Goal: Task Accomplishment & Management: Manage account settings

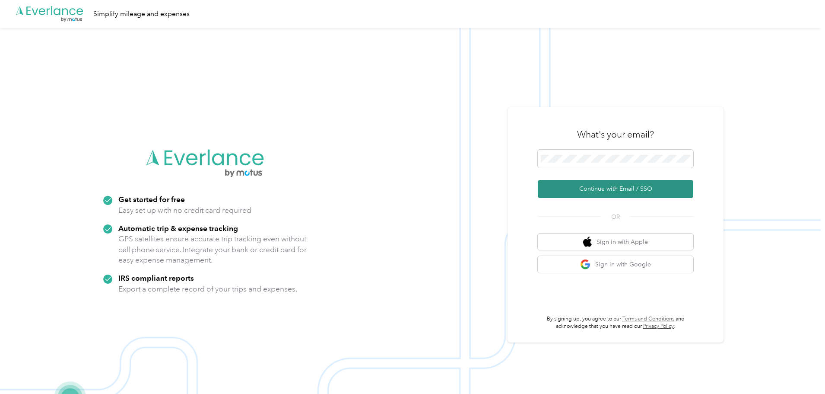
click at [632, 193] on button "Continue with Email / SSO" at bounding box center [616, 189] width 156 height 18
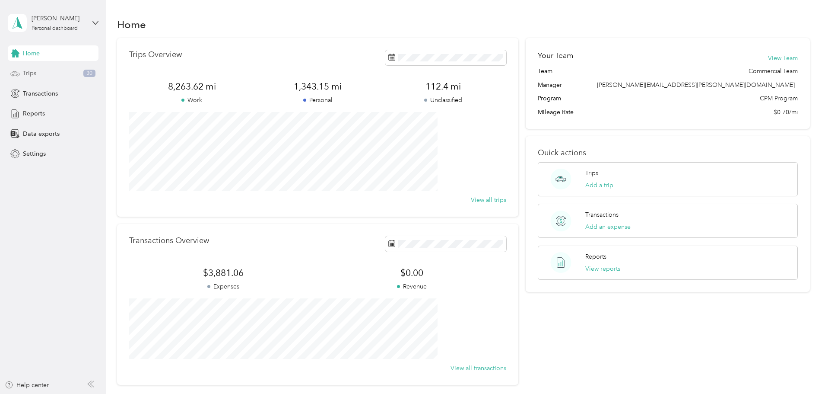
click at [43, 70] on div "Trips 30" at bounding box center [53, 74] width 91 height 16
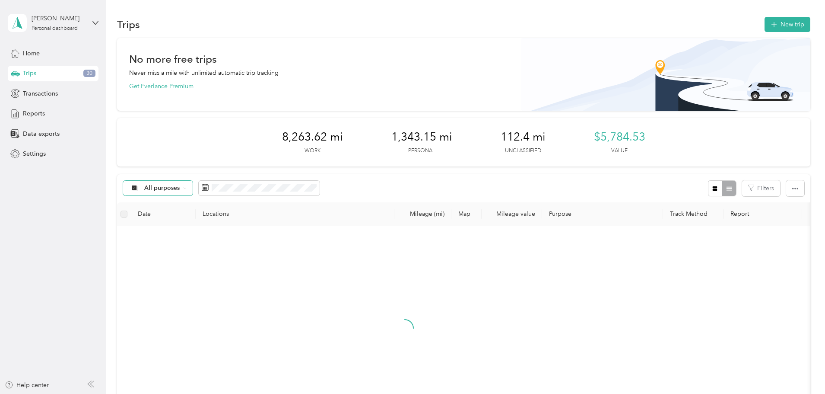
click at [193, 192] on div "All purposes" at bounding box center [158, 188] width 70 height 15
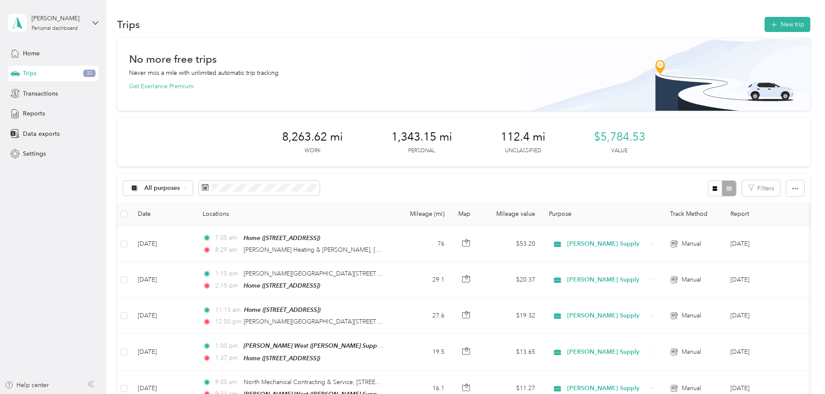
click at [213, 220] on span "Unclassified" at bounding box center [238, 218] width 72 height 9
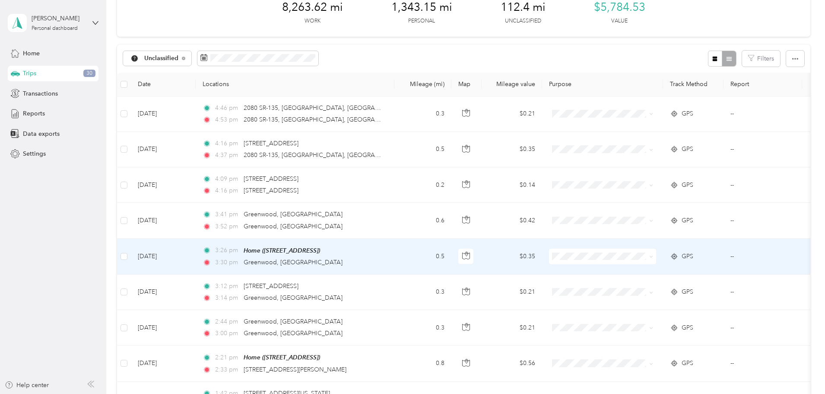
scroll to position [389, 0]
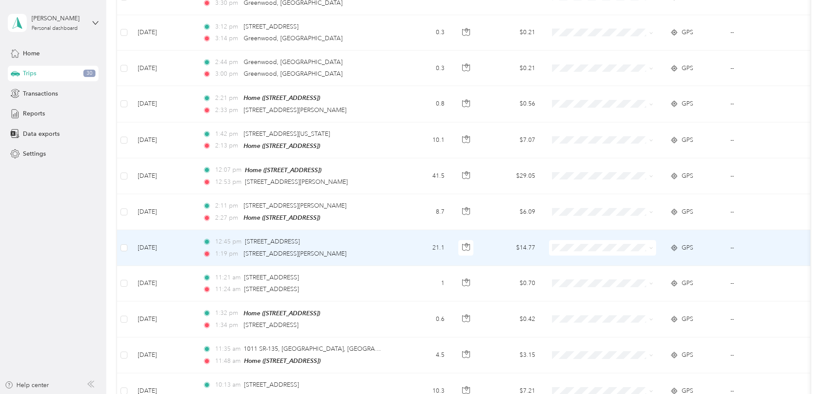
click at [666, 261] on span "[PERSON_NAME] Supply" at bounding box center [668, 261] width 80 height 9
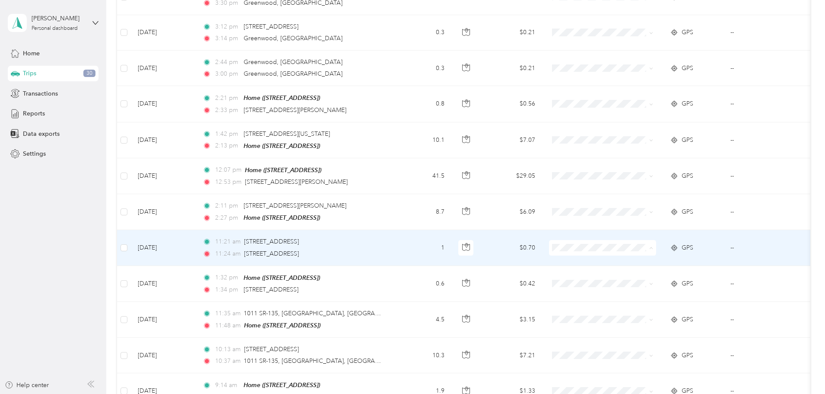
click at [669, 258] on span "[PERSON_NAME] Supply" at bounding box center [668, 261] width 80 height 9
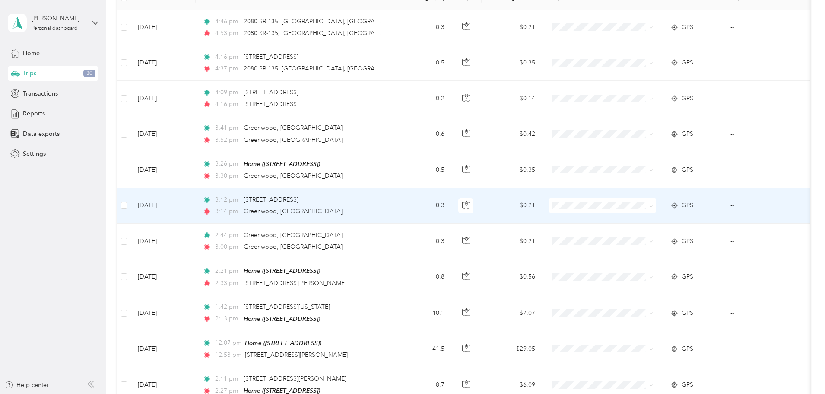
scroll to position [86, 0]
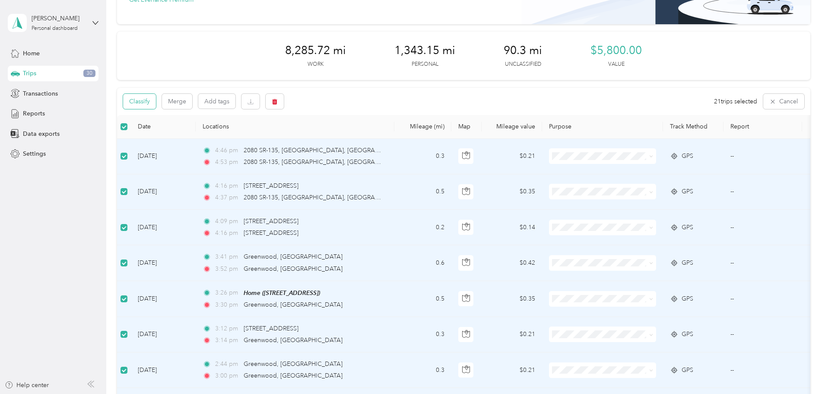
click at [156, 103] on button "Classify" at bounding box center [139, 101] width 33 height 15
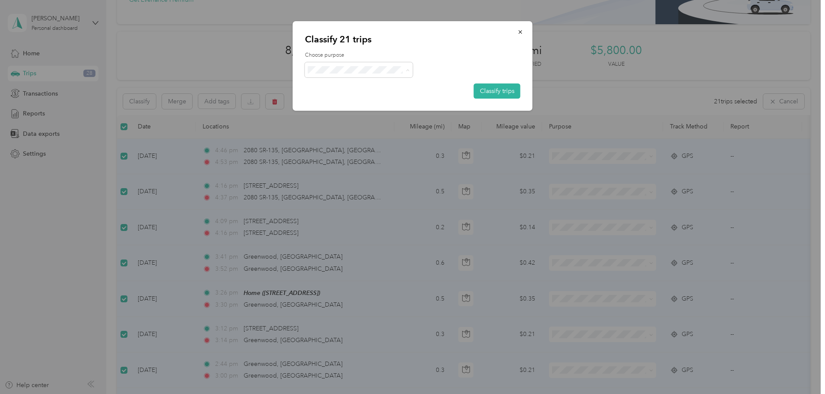
click at [368, 98] on span "Personal" at bounding box center [366, 100] width 80 height 9
click at [492, 86] on button "Classify trips" at bounding box center [497, 90] width 47 height 15
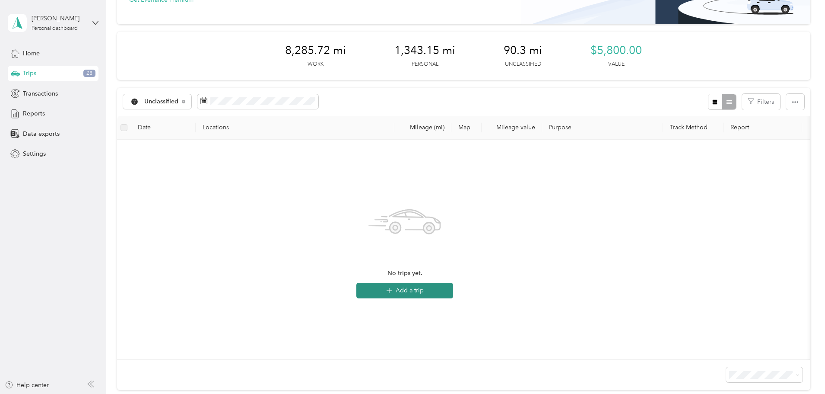
click at [453, 295] on button "Add a trip" at bounding box center [404, 291] width 97 height 16
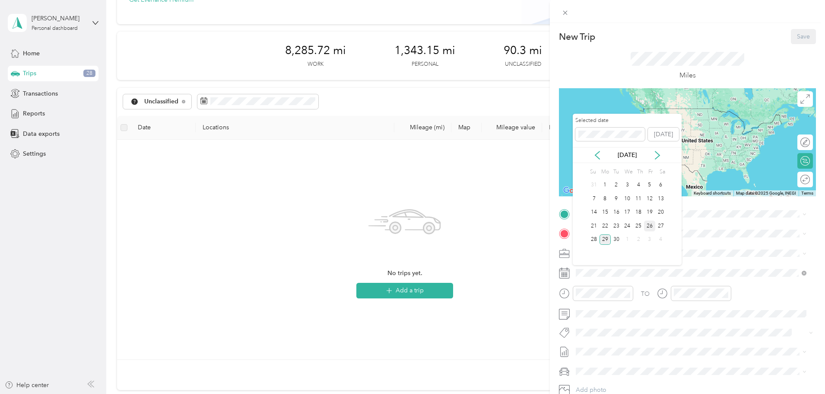
click at [650, 224] on div "26" at bounding box center [649, 225] width 11 height 11
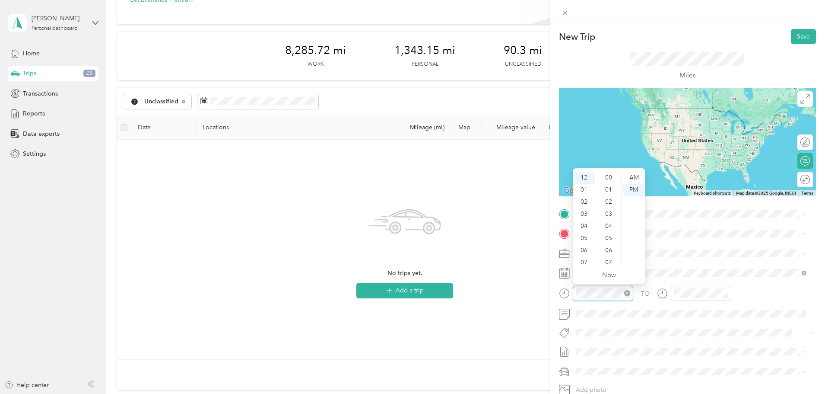
scroll to position [339, 0]
drag, startPoint x: 586, startPoint y: 185, endPoint x: 588, endPoint y: 199, distance: 13.5
click at [586, 207] on ul "12 01 02 03 04 05 06 07 08 09 10 11" at bounding box center [585, 218] width 24 height 93
click at [641, 170] on div "12 01 02 03 04 05 06 07 08 09 10 11 00 01 02 03 04 05 06 07 08 09 10 11 12 13 1…" at bounding box center [609, 218] width 73 height 97
click at [639, 174] on div "AM" at bounding box center [633, 178] width 21 height 12
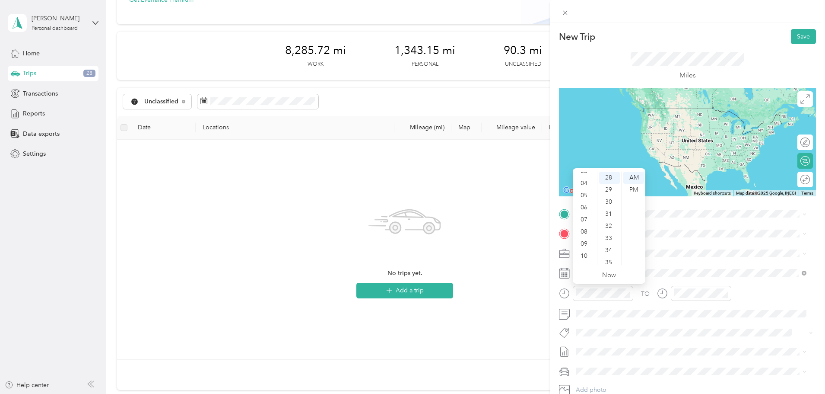
scroll to position [48, 0]
click at [586, 249] on div "10" at bounding box center [585, 251] width 21 height 12
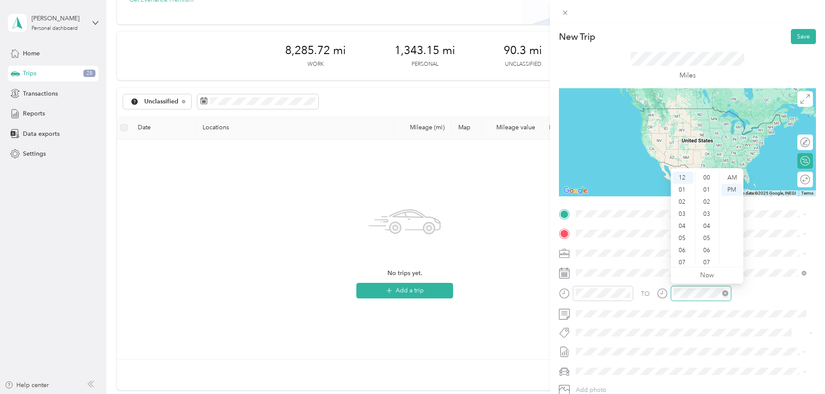
scroll to position [339, 0]
click at [683, 199] on div "02" at bounding box center [683, 202] width 21 height 12
click at [626, 252] on div "Home 3320 Nassau Ct, 46143, Greenwood, IN, United States" at bounding box center [619, 253] width 55 height 18
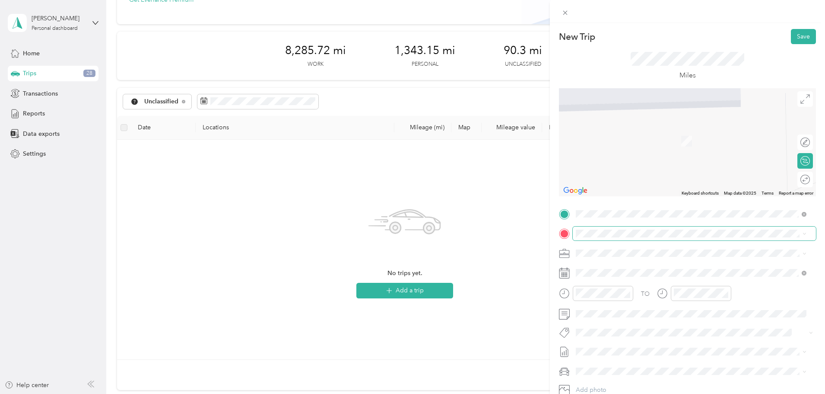
click at [580, 229] on span at bounding box center [694, 233] width 243 height 14
click at [628, 304] on span "Johnstone Supply, 1125 Western Dr, Indianapolis, IN 46241, United States , 4624…" at bounding box center [689, 308] width 194 height 16
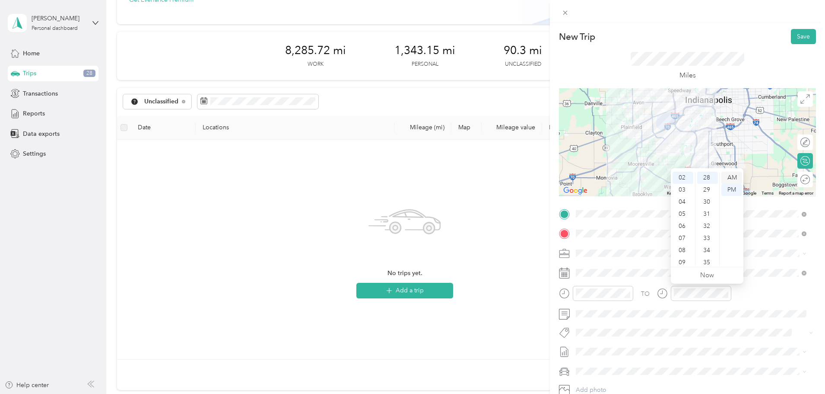
click at [731, 176] on div "AM" at bounding box center [731, 178] width 21 height 12
click at [684, 246] on div "10" at bounding box center [683, 247] width 21 height 12
click at [685, 257] on div "11" at bounding box center [683, 259] width 21 height 12
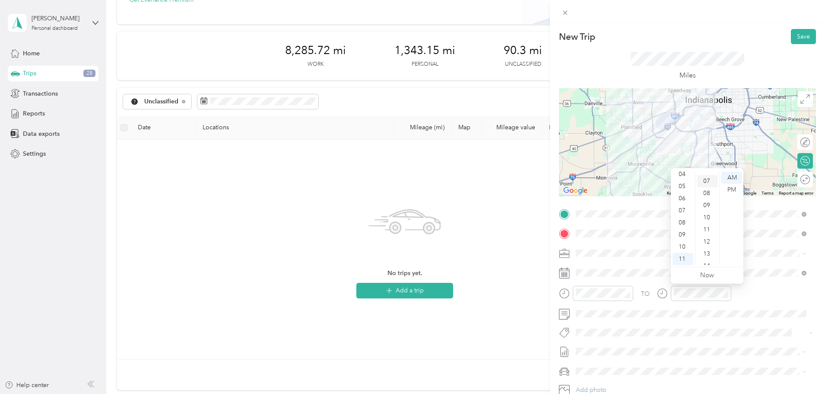
click at [708, 182] on div "07" at bounding box center [707, 181] width 21 height 12
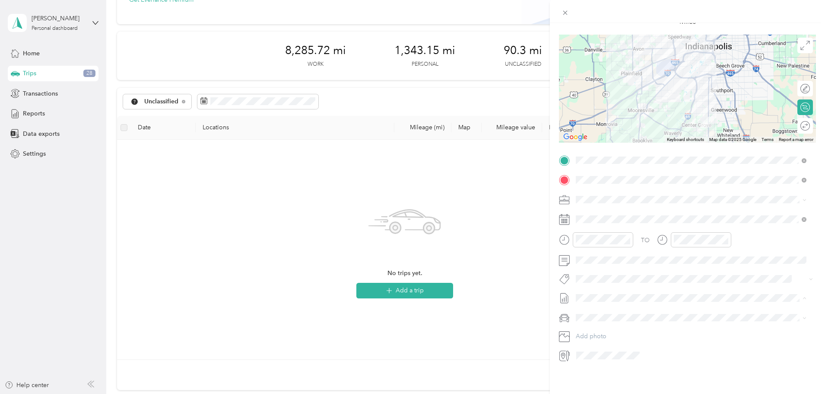
click at [518, 321] on div "New Trip Save This trip cannot be edited because it is either under review, app…" at bounding box center [412, 197] width 825 height 394
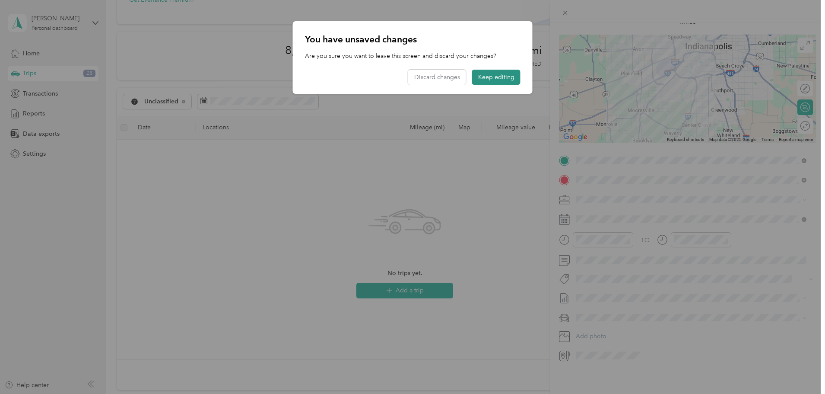
click at [516, 76] on button "Keep editing" at bounding box center [496, 77] width 48 height 15
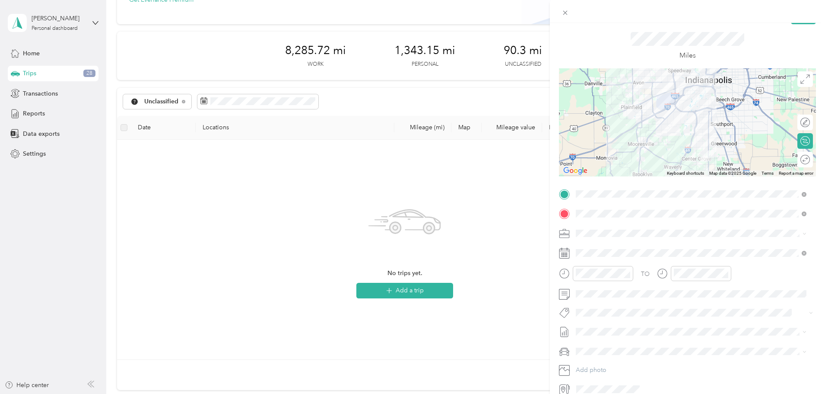
scroll to position [0, 0]
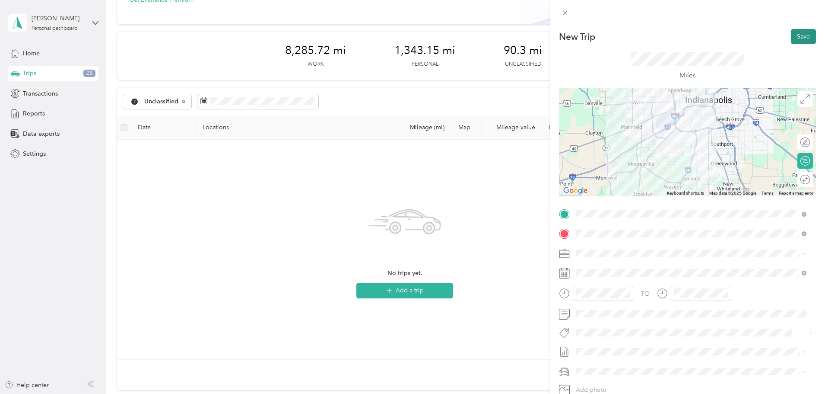
click at [797, 36] on button "Save" at bounding box center [803, 36] width 25 height 15
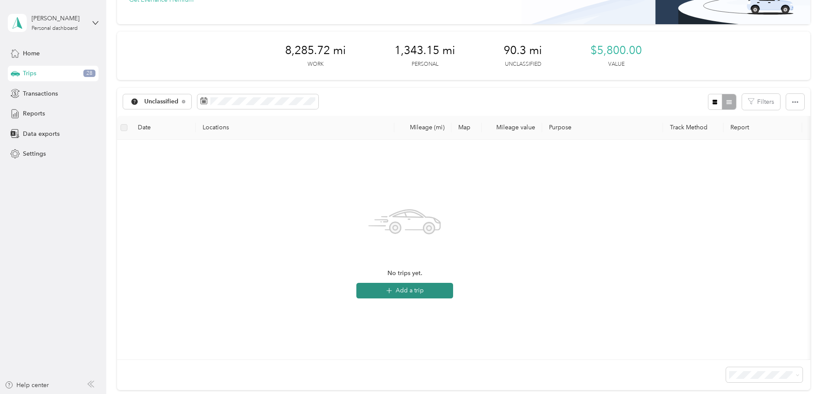
click at [453, 295] on button "Add a trip" at bounding box center [404, 291] width 97 height 16
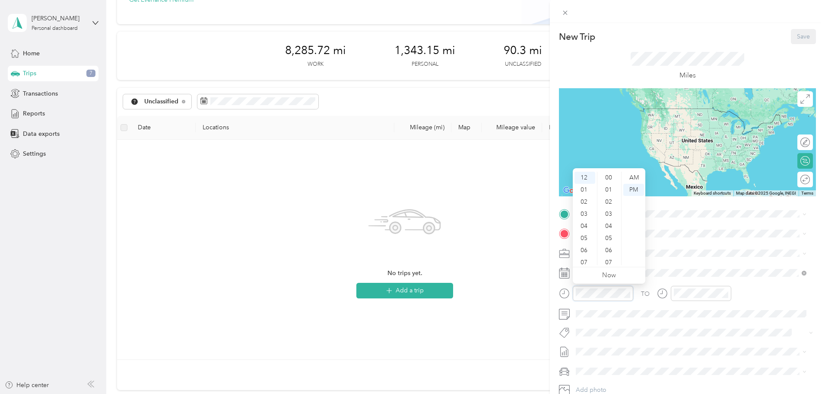
scroll to position [351, 0]
drag, startPoint x: 559, startPoint y: 277, endPoint x: 569, endPoint y: 273, distance: 10.5
click at [559, 276] on form "New Trip Save This trip cannot be edited because it is either under review, app…" at bounding box center [687, 222] width 275 height 387
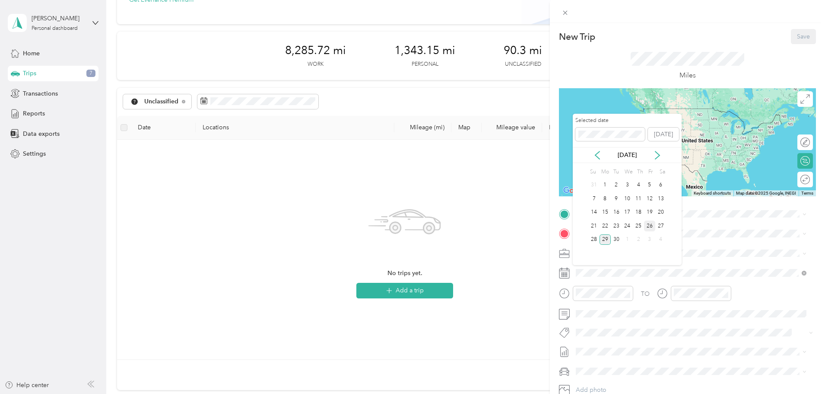
click at [651, 227] on div "26" at bounding box center [649, 225] width 11 height 11
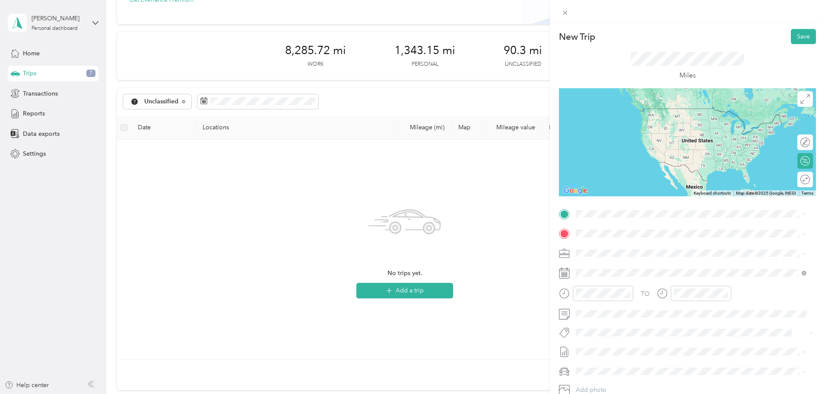
click at [568, 295] on icon at bounding box center [564, 293] width 11 height 11
click at [565, 294] on icon at bounding box center [564, 293] width 11 height 11
click at [634, 172] on div "AM" at bounding box center [633, 178] width 21 height 12
click at [588, 178] on div "12" at bounding box center [585, 178] width 21 height 12
click at [647, 185] on div at bounding box center [687, 142] width 257 height 108
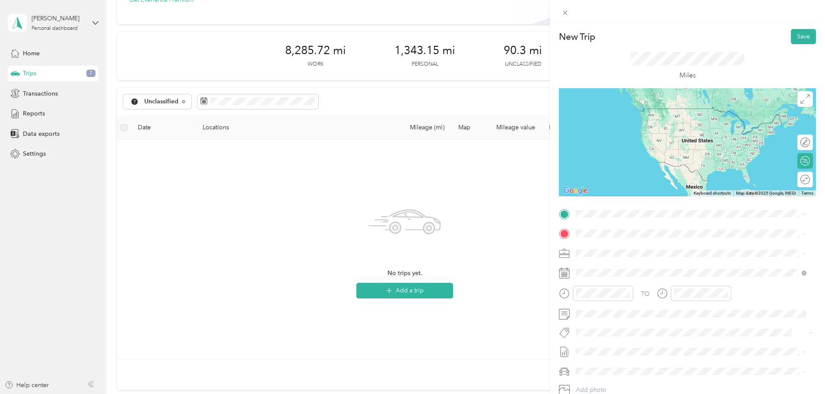
click at [633, 196] on div at bounding box center [687, 142] width 257 height 108
click at [628, 188] on div "PM" at bounding box center [633, 190] width 21 height 12
click at [607, 179] on div "00" at bounding box center [609, 178] width 21 height 12
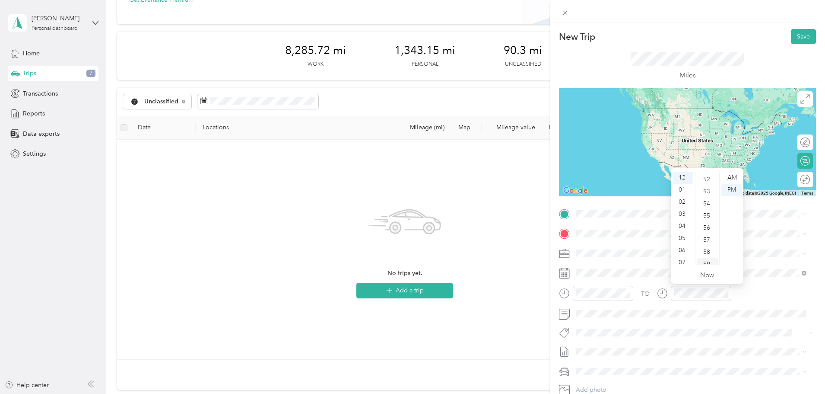
click at [705, 260] on div "59" at bounding box center [707, 264] width 21 height 12
click at [609, 292] on span "Johnstone Supply, 1125 Western Dr, Indianapolis, IN 46241, United States , 4624…" at bounding box center [689, 287] width 194 height 16
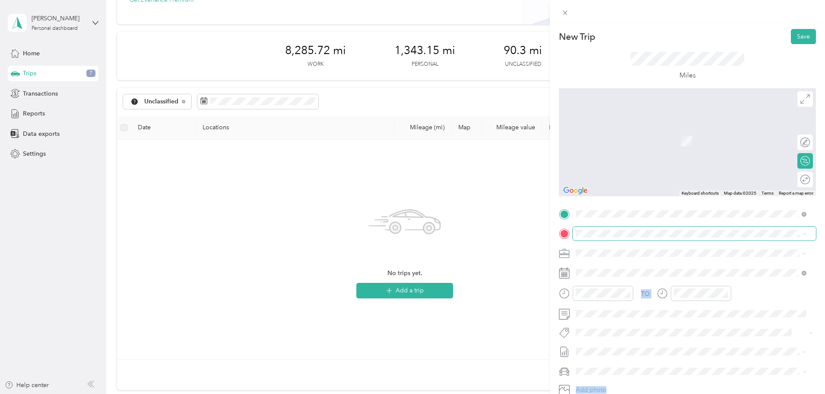
click at [658, 393] on div "New Trip Save This trip cannot be edited because it is either under review, app…" at bounding box center [410, 394] width 821 height 0
click at [638, 238] on span at bounding box center [694, 233] width 243 height 14
click at [624, 237] on span at bounding box center [694, 233] width 243 height 14
click at [619, 267] on span "9466 Rockville Road Avon, Indiana 46123, United States" at bounding box center [635, 265] width 86 height 8
click at [479, 313] on div "New Trip Save This trip cannot be edited because it is either under review, app…" at bounding box center [412, 197] width 825 height 394
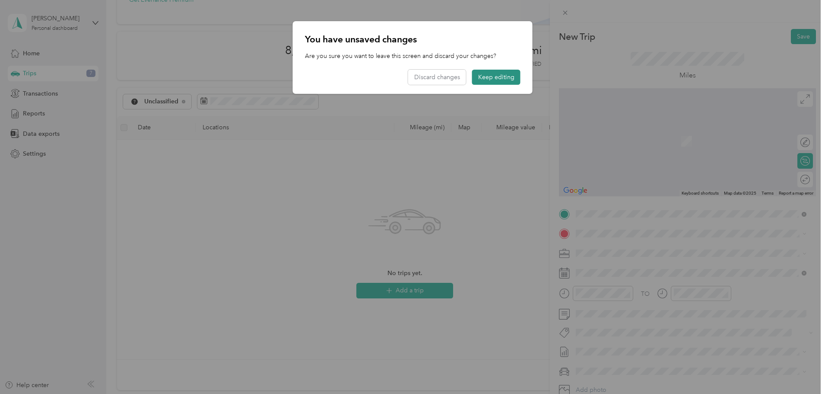
drag, startPoint x: 488, startPoint y: 75, endPoint x: 506, endPoint y: 76, distance: 17.8
click at [489, 75] on button "Keep editing" at bounding box center [496, 77] width 48 height 15
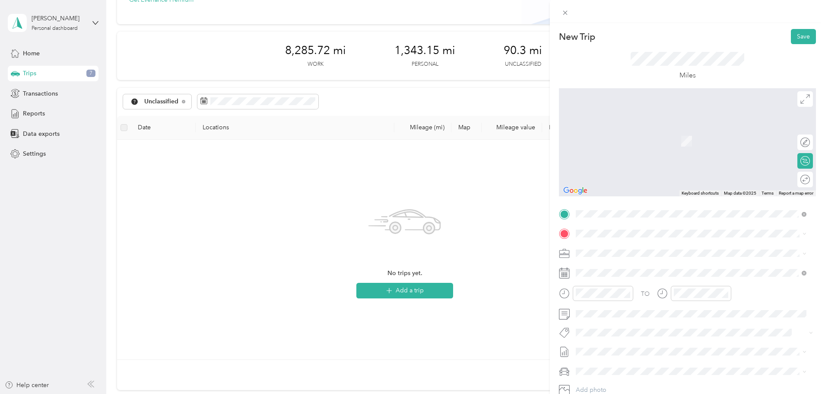
click at [640, 263] on span "9466 Rockville Road Avon, Indiana 46123, United States" at bounding box center [635, 264] width 86 height 8
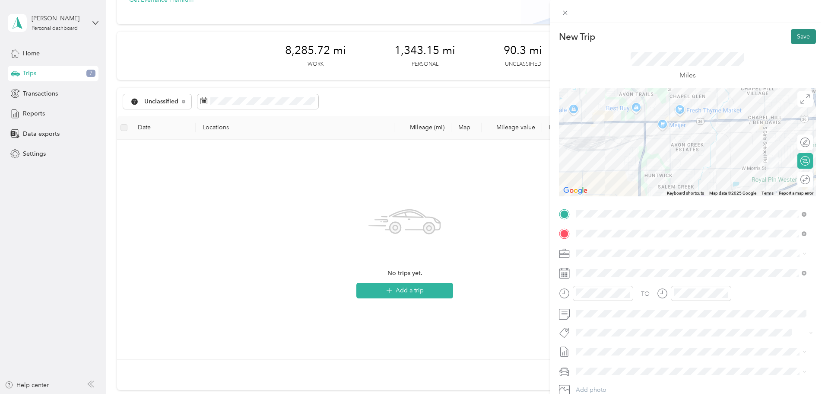
click at [802, 39] on button "Save" at bounding box center [803, 36] width 25 height 15
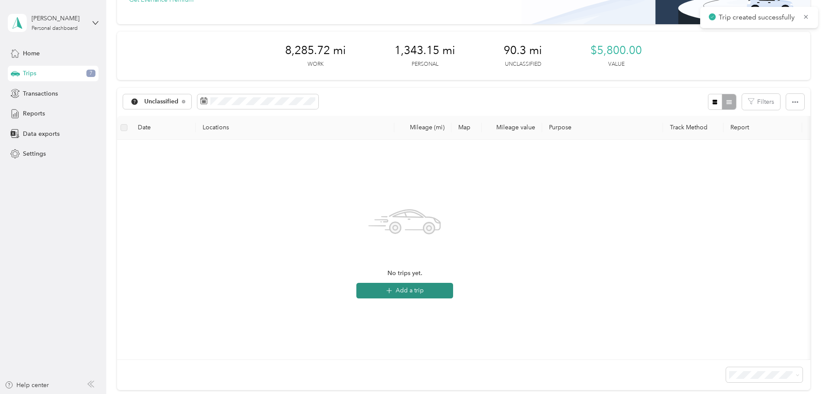
click at [453, 295] on button "Add a trip" at bounding box center [404, 291] width 97 height 16
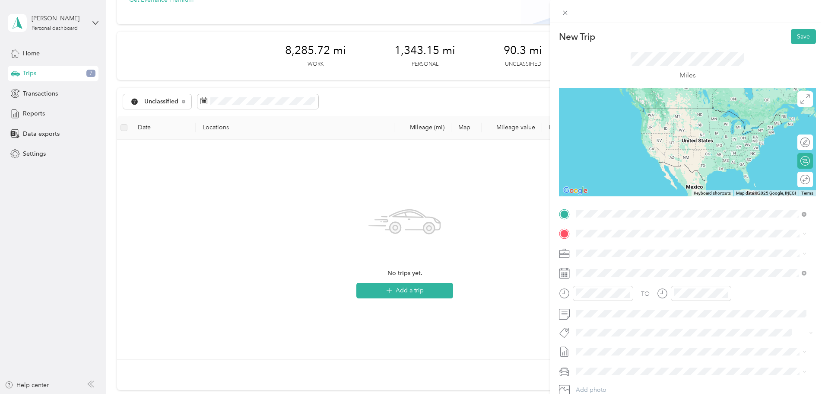
click at [663, 249] on span "9466 Rockville Road Avon, Indiana 46123, United States" at bounding box center [635, 245] width 86 height 8
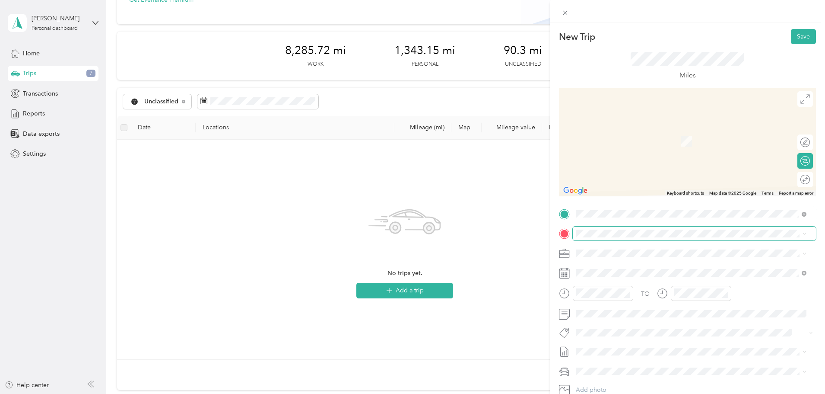
click at [592, 229] on span at bounding box center [694, 233] width 243 height 14
click at [631, 272] on div "Home 3320 Nassau Ct, 46143, Greenwood, IN, United States" at bounding box center [619, 272] width 55 height 18
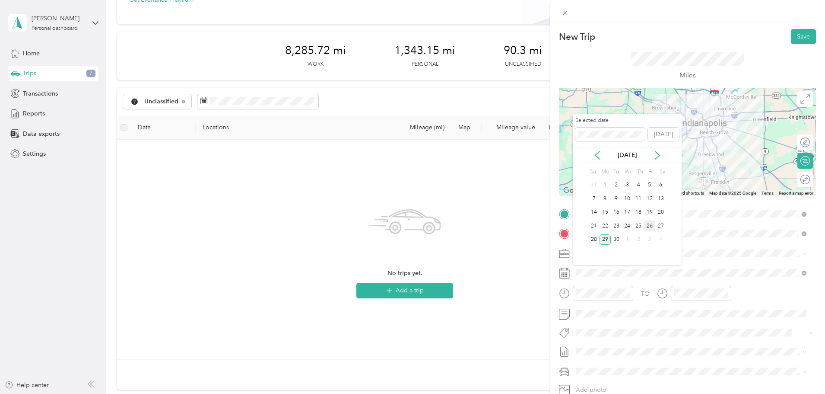
click at [650, 225] on div "26" at bounding box center [649, 225] width 11 height 11
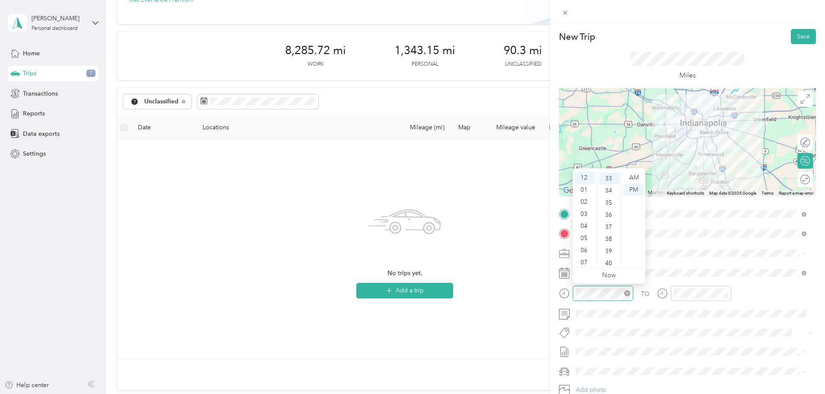
scroll to position [399, 0]
click at [585, 190] on div "01" at bounding box center [585, 190] width 21 height 12
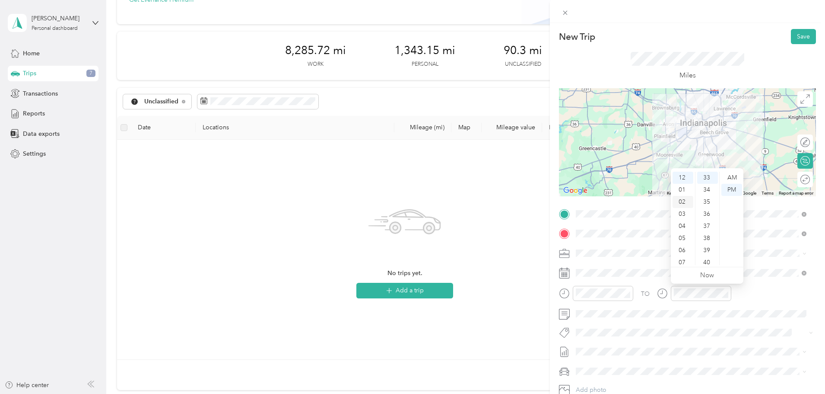
click at [682, 202] on div "02" at bounding box center [683, 202] width 21 height 12
click at [796, 39] on button "Save" at bounding box center [803, 36] width 25 height 15
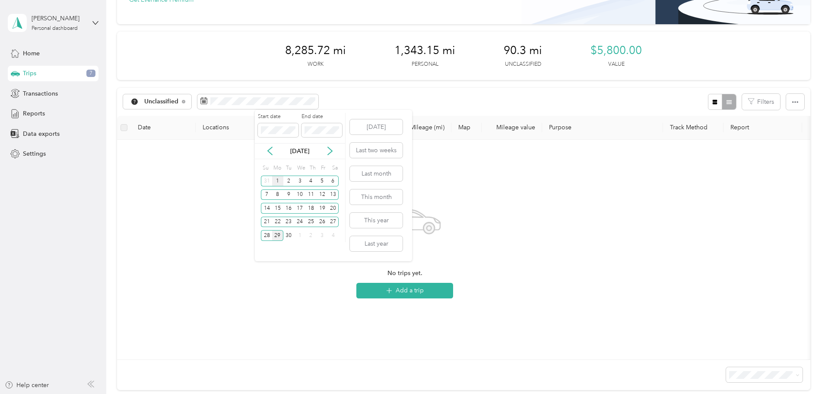
click at [277, 181] on div "1" at bounding box center [277, 180] width 11 height 11
click at [291, 233] on div "30" at bounding box center [288, 235] width 11 height 11
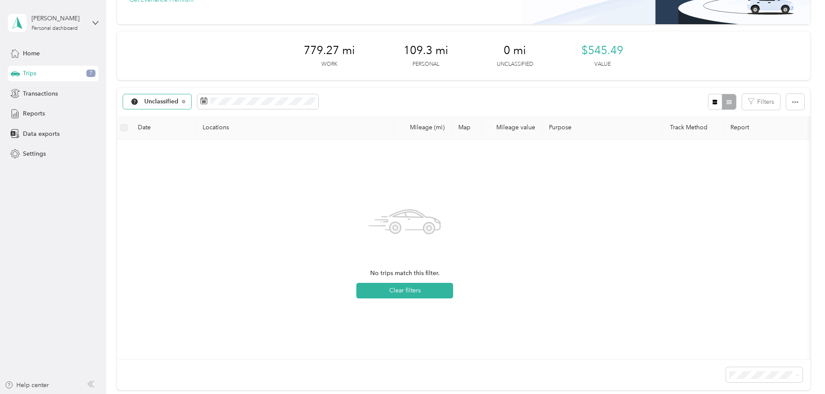
click at [192, 106] on div "Unclassified" at bounding box center [157, 101] width 69 height 15
click at [207, 148] on span "[PERSON_NAME] Supply" at bounding box center [238, 147] width 72 height 9
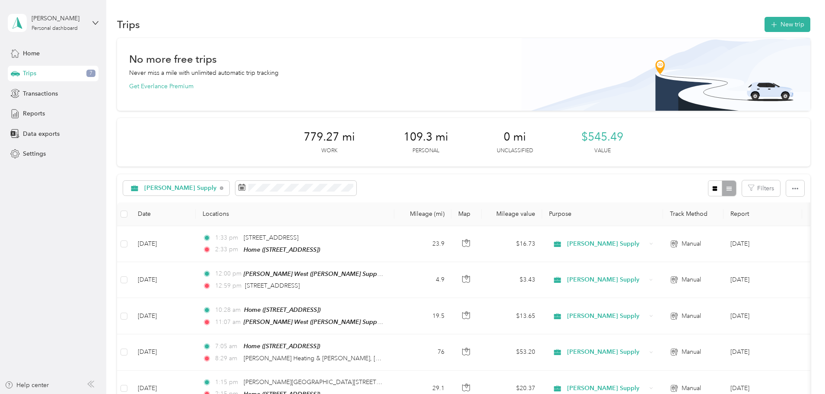
click at [32, 73] on span "Trips" at bounding box center [29, 73] width 13 height 9
click at [731, 32] on div "Trips New trip" at bounding box center [463, 24] width 693 height 18
click at [765, 29] on button "New trip" at bounding box center [788, 24] width 46 height 15
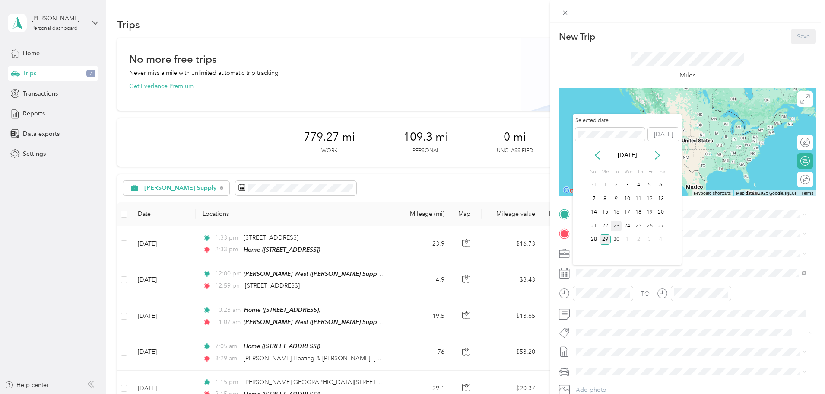
click at [612, 223] on div "23" at bounding box center [616, 225] width 11 height 11
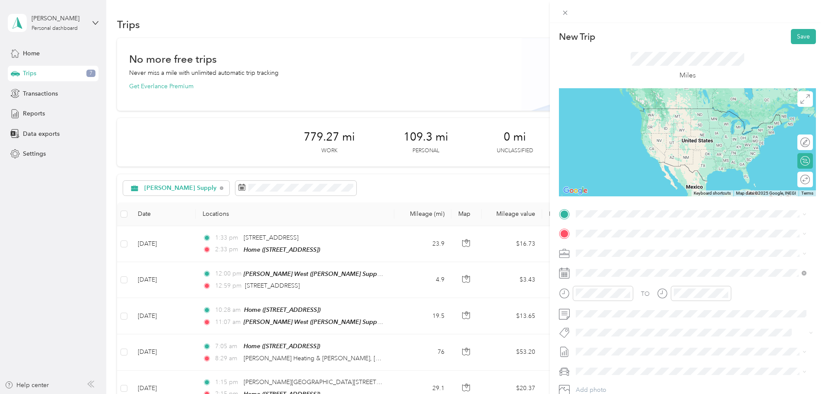
click at [616, 248] on div "Home" at bounding box center [619, 245] width 55 height 8
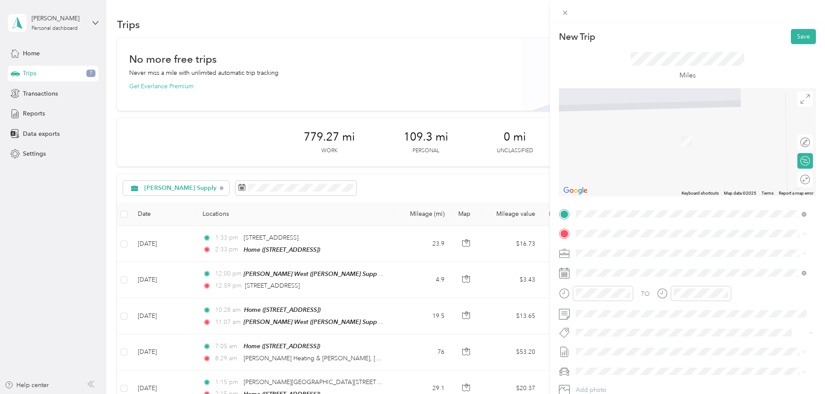
click at [647, 307] on span "Johnstone Supply, 1125 Western Dr, Indianapolis, IN 46241, United States , 4624…" at bounding box center [689, 309] width 194 height 16
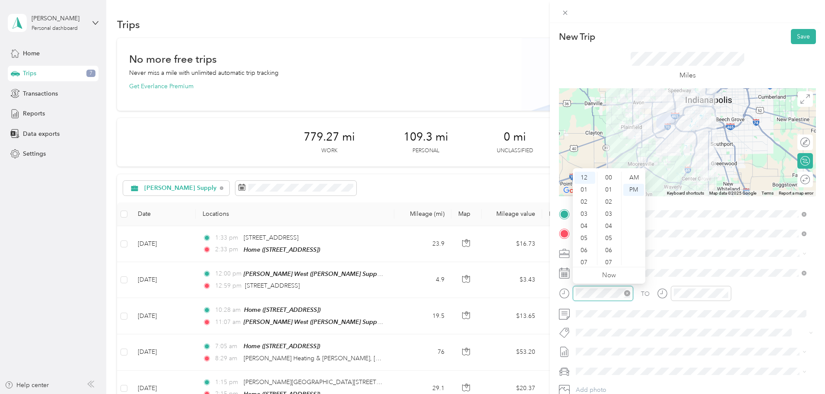
scroll to position [423, 0]
click at [630, 179] on div "AM" at bounding box center [633, 178] width 21 height 12
click at [584, 248] on div "10" at bounding box center [585, 247] width 21 height 12
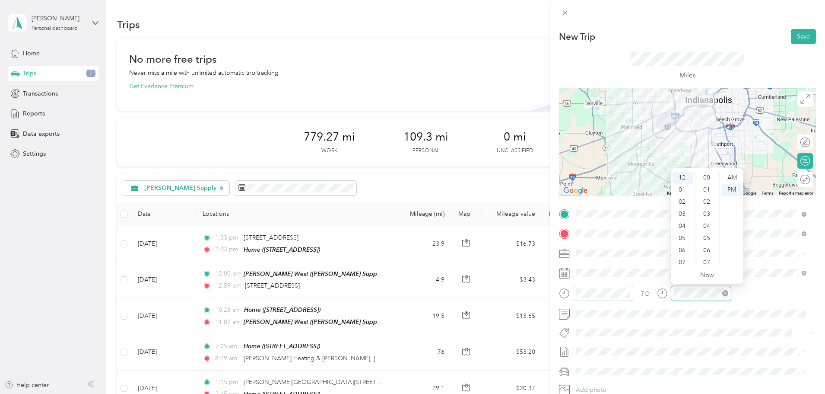
scroll to position [423, 0]
click at [682, 258] on div "11" at bounding box center [683, 260] width 21 height 12
click at [705, 205] on div "09" at bounding box center [707, 204] width 21 height 12
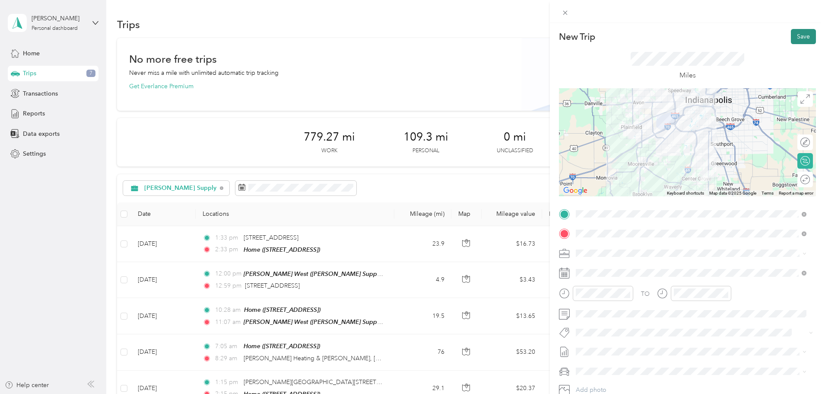
click at [798, 38] on button "Save" at bounding box center [803, 36] width 25 height 15
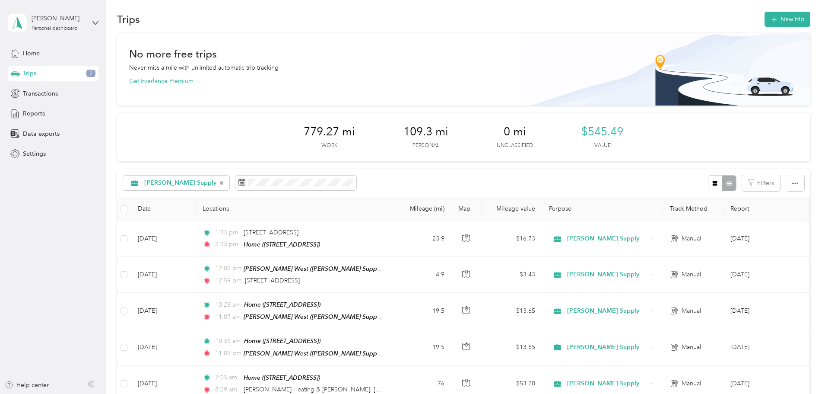
scroll to position [0, 0]
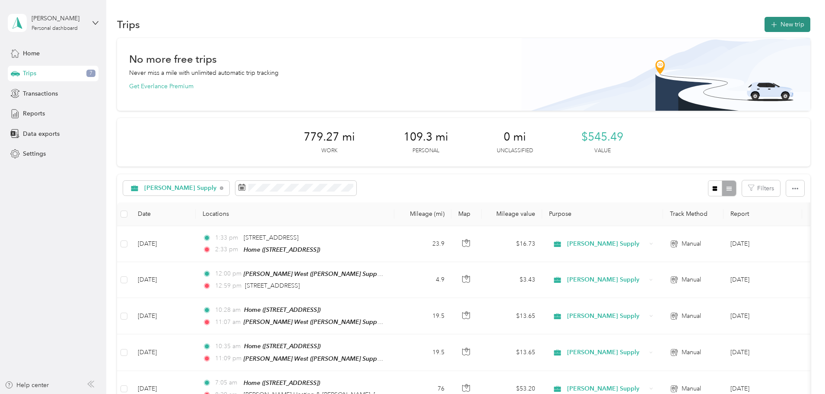
click at [765, 28] on button "New trip" at bounding box center [788, 24] width 46 height 15
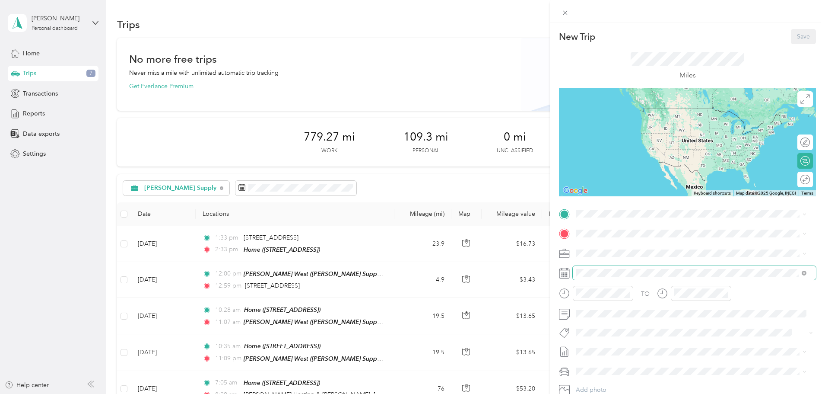
click at [589, 279] on span at bounding box center [694, 273] width 243 height 14
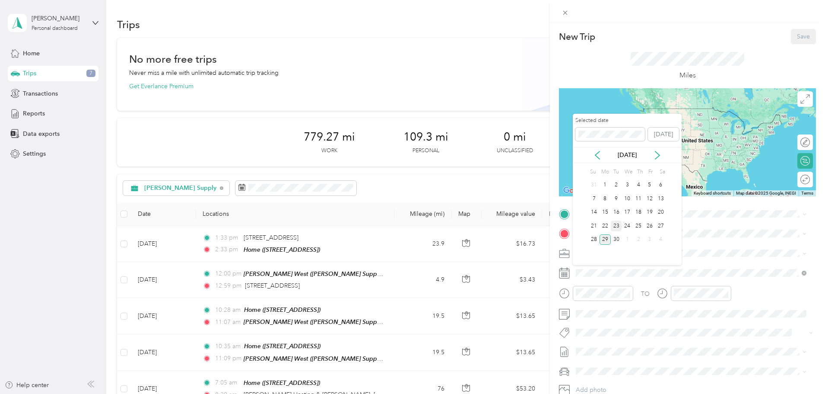
click at [613, 227] on div "23" at bounding box center [616, 225] width 11 height 11
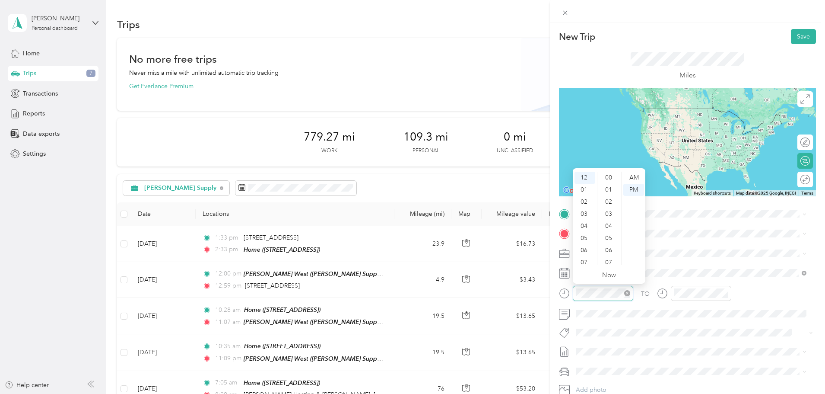
scroll to position [435, 0]
click at [590, 191] on div "01" at bounding box center [585, 190] width 21 height 12
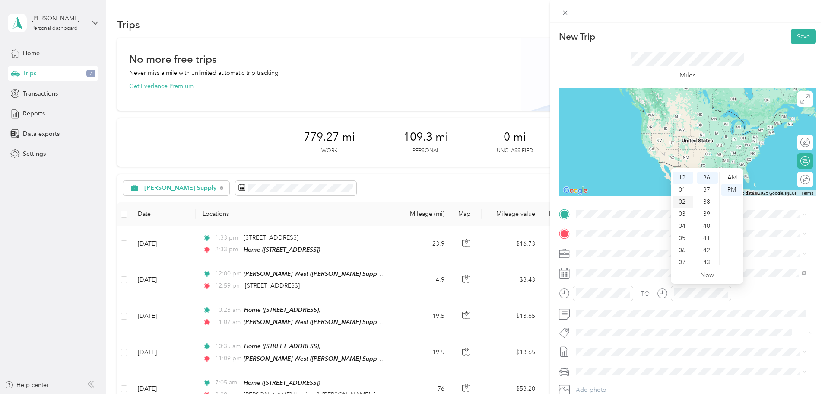
click at [683, 200] on div "02" at bounding box center [683, 202] width 21 height 12
click at [705, 182] on div "10" at bounding box center [707, 178] width 21 height 12
click at [706, 185] on div "11" at bounding box center [707, 190] width 21 height 12
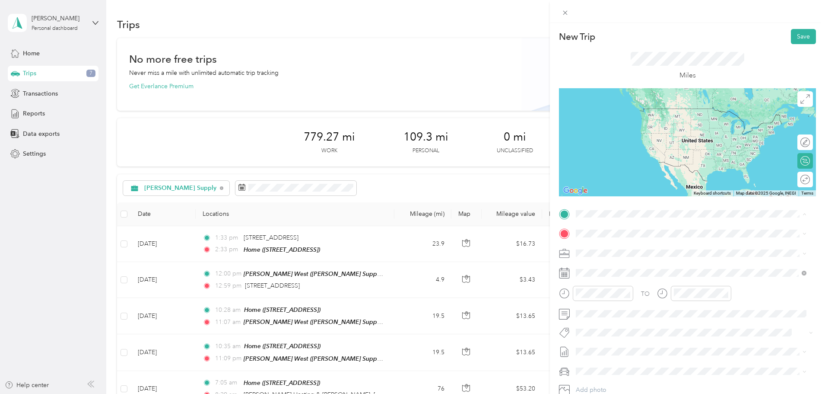
click at [617, 283] on span "Johnstone Supply, 1125 Western Dr, Indianapolis, IN 46241, United States , 4624…" at bounding box center [689, 289] width 194 height 16
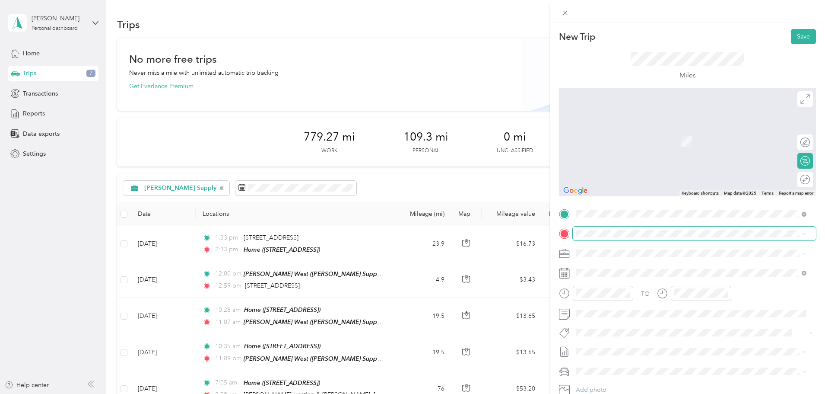
click at [602, 226] on span at bounding box center [694, 233] width 243 height 14
click at [622, 277] on span "3320 Nassau Ct, 46143, Greenwood, IN, United States" at bounding box center [619, 276] width 55 height 7
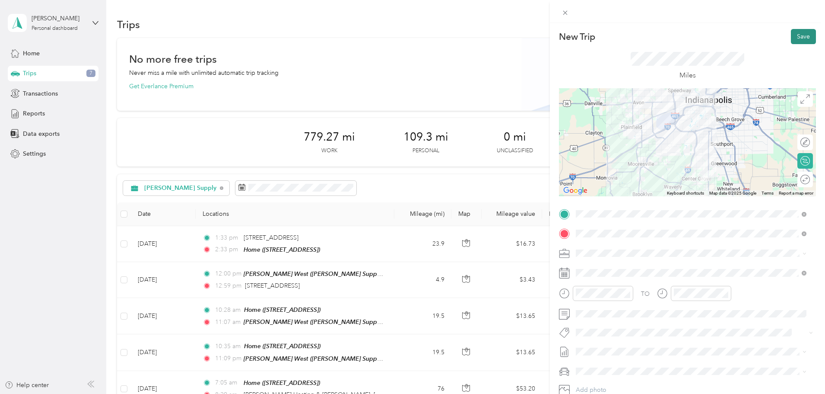
click at [791, 43] on button "Save" at bounding box center [803, 36] width 25 height 15
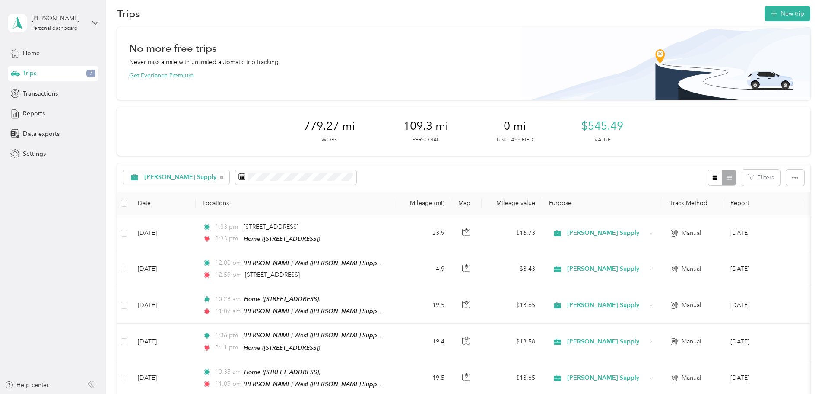
scroll to position [0, 0]
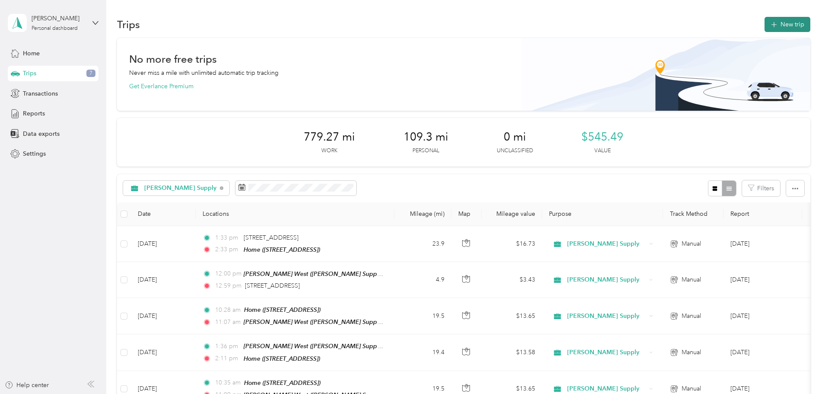
click at [765, 21] on button "New trip" at bounding box center [788, 24] width 46 height 15
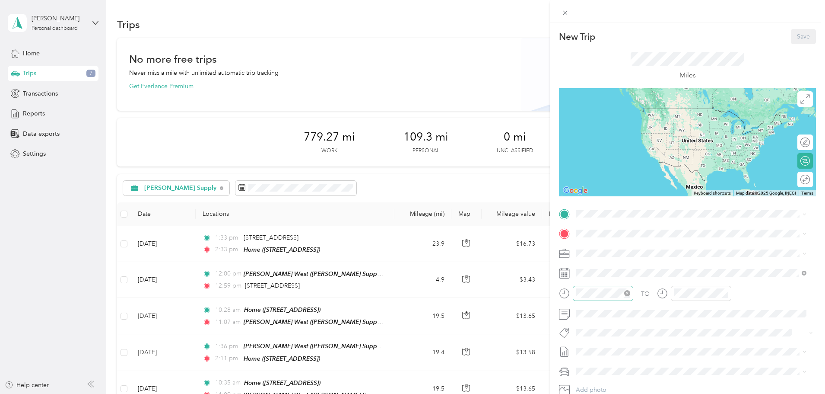
click at [626, 294] on icon "close-circle" at bounding box center [627, 293] width 6 height 6
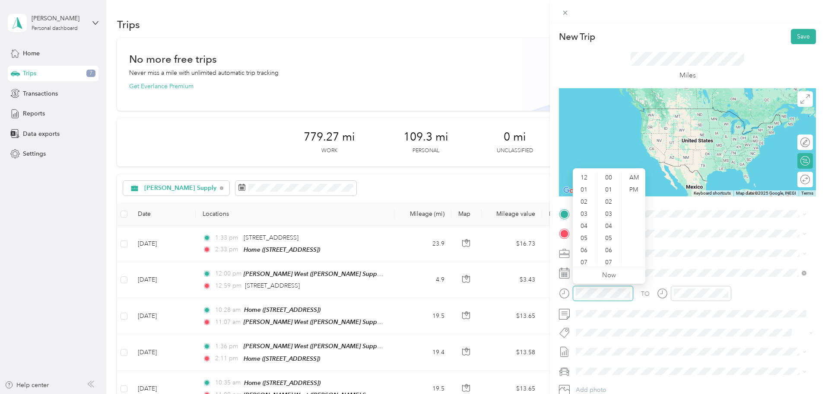
scroll to position [448, 0]
click at [637, 176] on div "AM" at bounding box center [633, 178] width 21 height 12
click at [637, 174] on div "AM" at bounding box center [633, 178] width 21 height 12
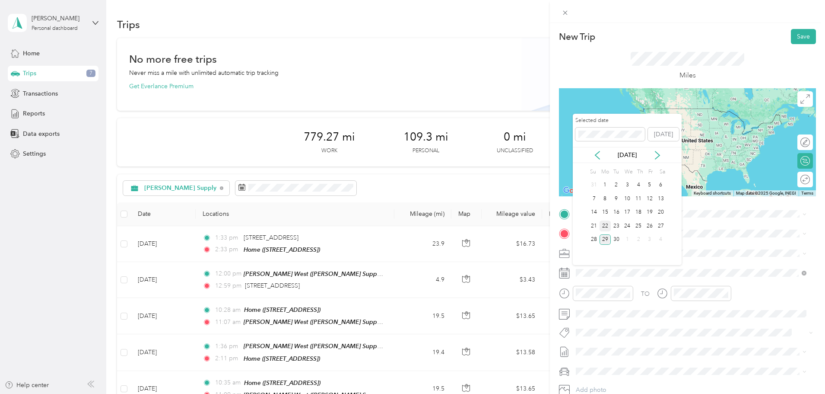
click at [606, 227] on div "22" at bounding box center [605, 225] width 11 height 11
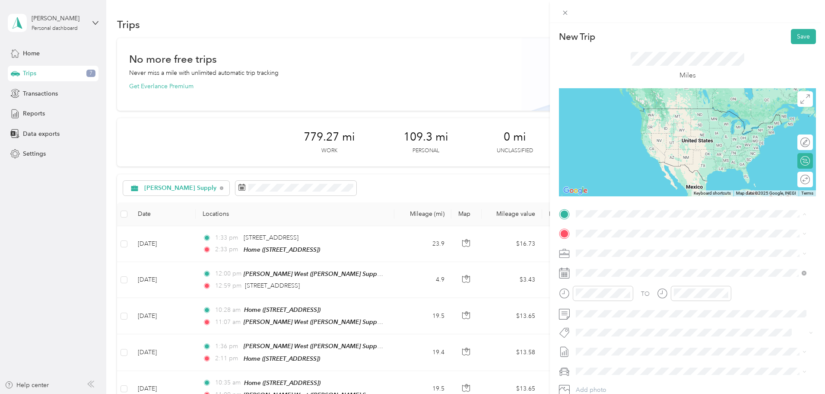
click at [135, 246] on div "New Trip Save This trip cannot be edited because it is either under review, app…" at bounding box center [412, 197] width 825 height 394
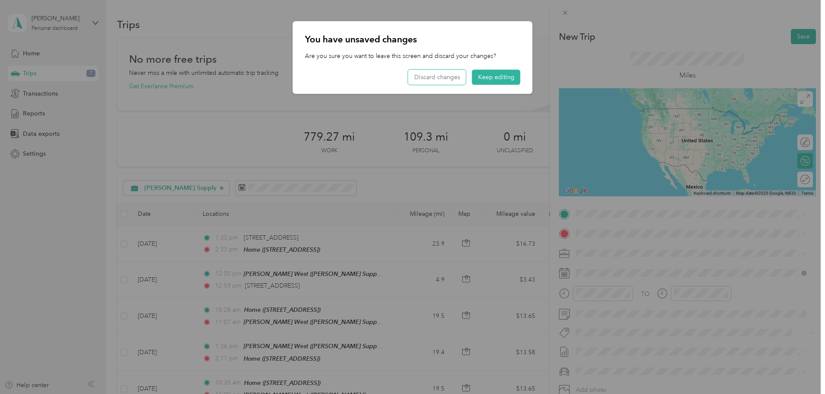
drag, startPoint x: 443, startPoint y: 80, endPoint x: 424, endPoint y: 141, distance: 63.9
click at [443, 79] on button "Discard changes" at bounding box center [437, 77] width 58 height 15
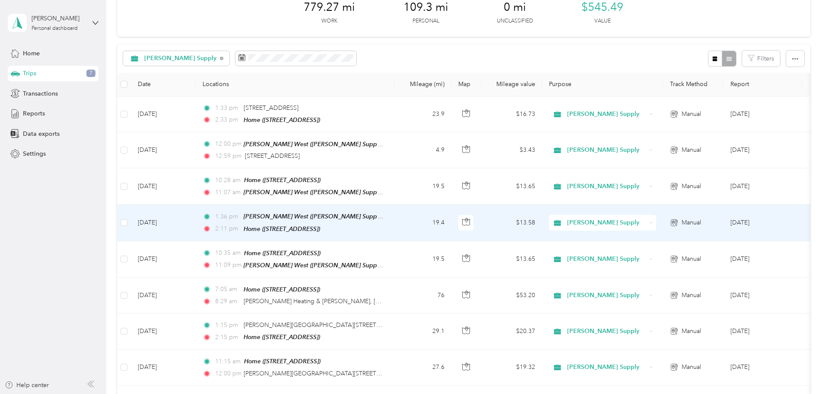
scroll to position [0, 0]
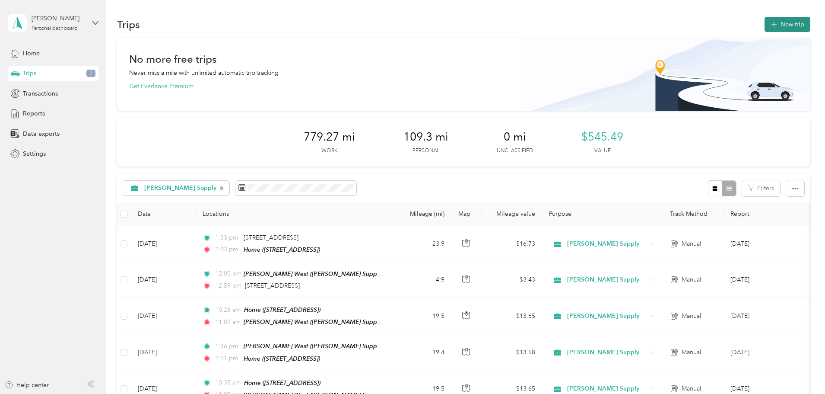
click at [765, 24] on button "New trip" at bounding box center [788, 24] width 46 height 15
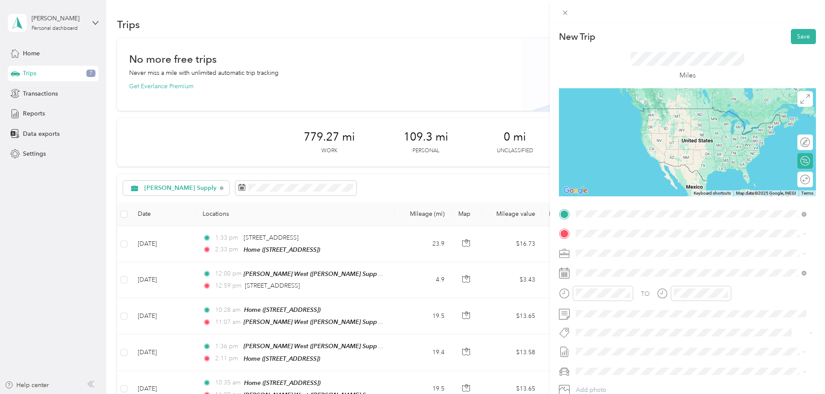
click at [613, 249] on span "1152 South Creasy Lane Lafayette, Indiana 47905, United States" at bounding box center [659, 245] width 134 height 8
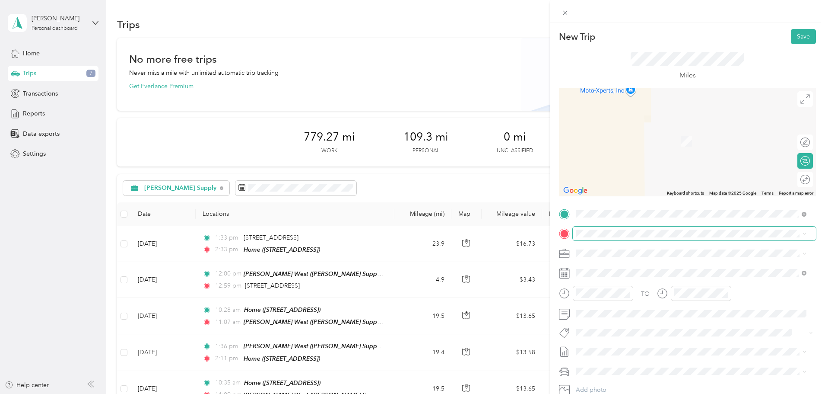
click at [586, 237] on li "From your Favorite places" at bounding box center [691, 246] width 237 height 18
click at [647, 275] on span "3328 Klondike Rd, West Lafayette, IN, United States , 47906, West Lafayette, IN…" at bounding box center [619, 276] width 55 height 7
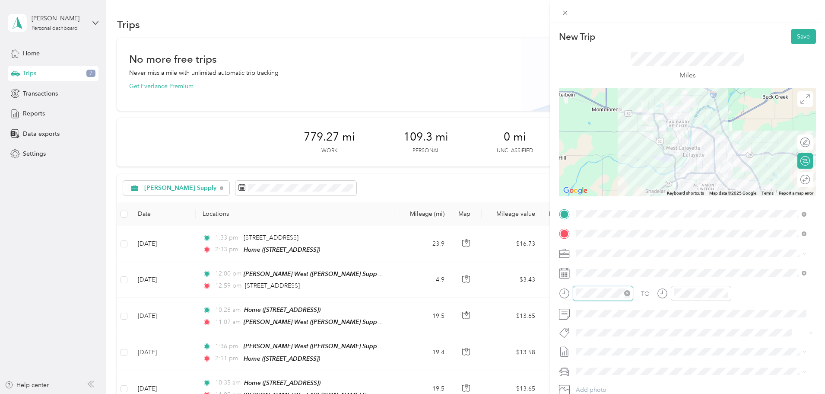
scroll to position [460, 0]
click at [634, 179] on div "AM" at bounding box center [633, 178] width 21 height 12
click at [585, 251] on div "09" at bounding box center [585, 250] width 21 height 12
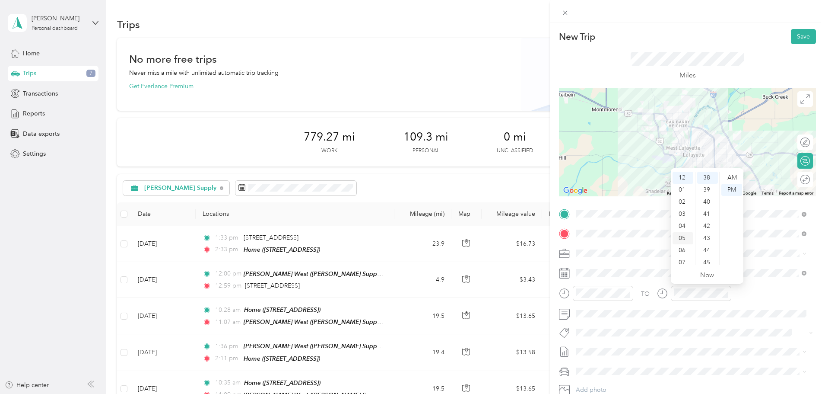
click at [690, 244] on div "05" at bounding box center [683, 238] width 21 height 12
click at [685, 236] on div "09" at bounding box center [683, 235] width 21 height 12
click at [734, 178] on div "AM" at bounding box center [731, 178] width 21 height 12
click at [798, 41] on button "Save" at bounding box center [803, 36] width 25 height 15
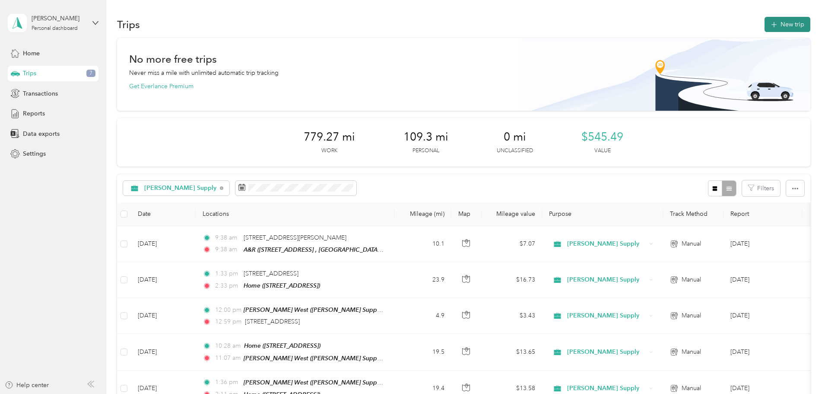
click at [765, 28] on button "New trip" at bounding box center [788, 24] width 46 height 15
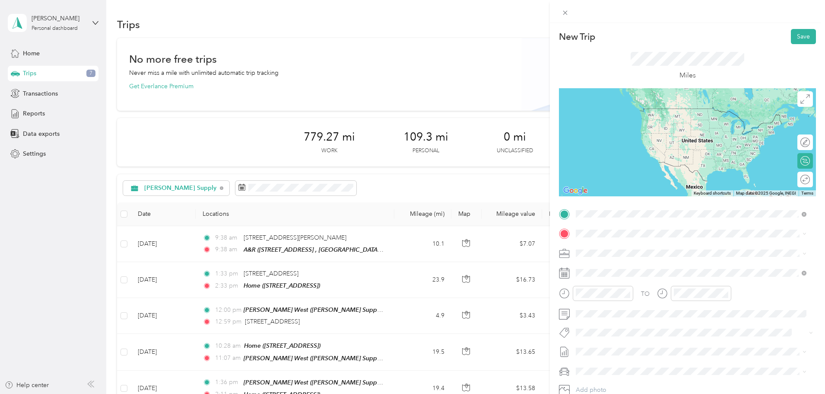
click at [606, 245] on span "3320 Klondike Road West Lafayette, Indiana 47906, United States" at bounding box center [635, 245] width 86 height 8
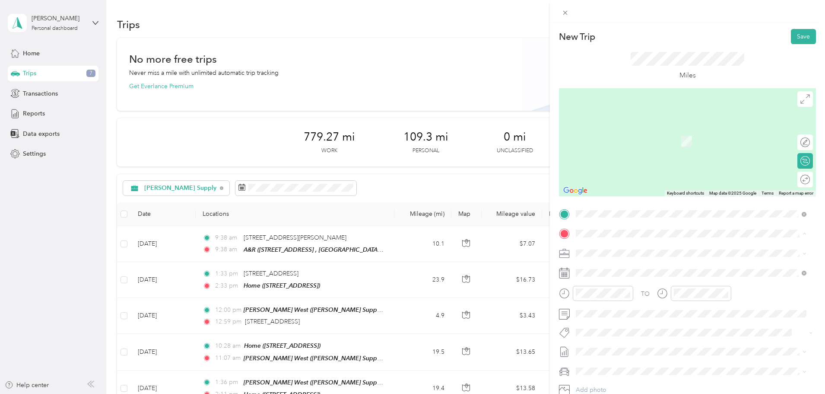
click at [607, 280] on div "Home 3320 Nassau Ct, 46143, Greenwood, IN, United States" at bounding box center [691, 272] width 225 height 21
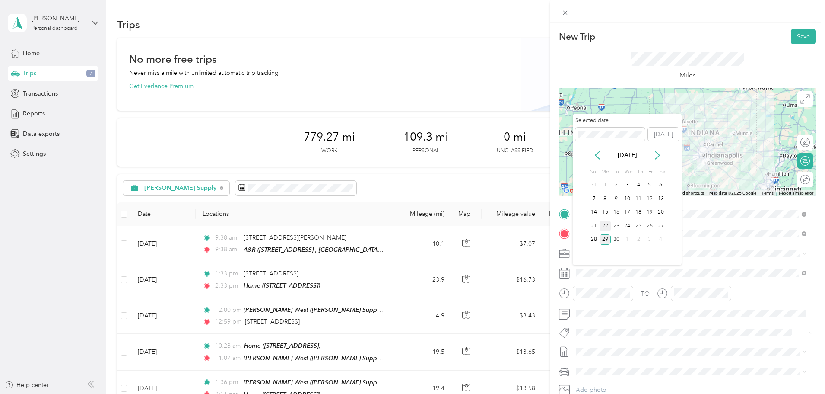
click at [606, 225] on div "22" at bounding box center [605, 225] width 11 height 11
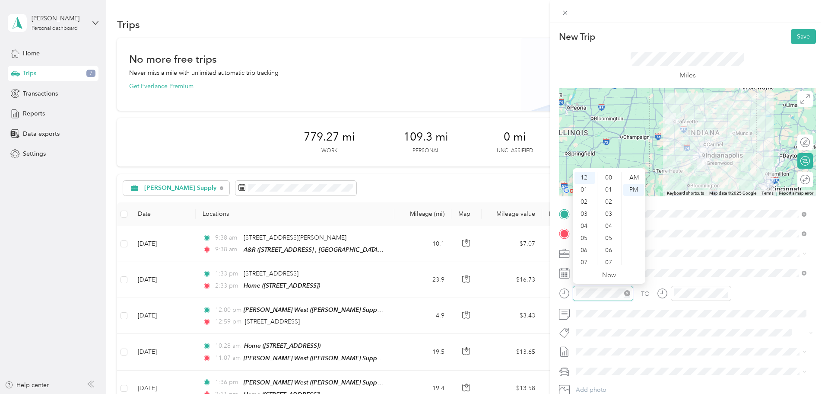
scroll to position [472, 0]
click at [584, 201] on div "02" at bounding box center [585, 202] width 21 height 12
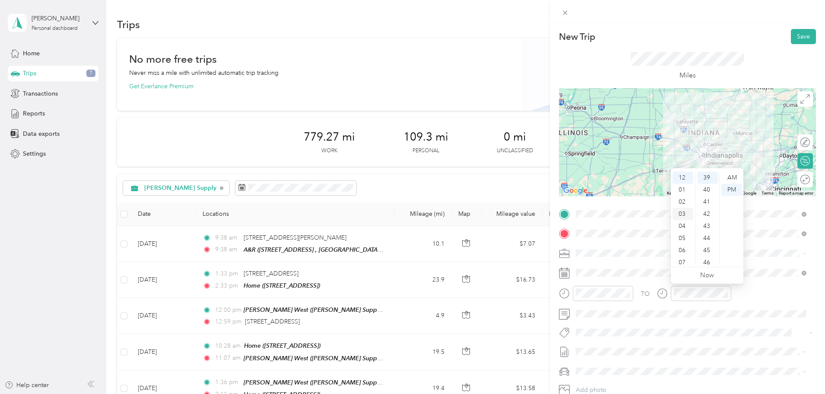
click at [681, 215] on div "03" at bounding box center [683, 214] width 21 height 12
click at [709, 236] on div "44" at bounding box center [707, 238] width 21 height 12
click at [683, 190] on div "04" at bounding box center [683, 190] width 21 height 12
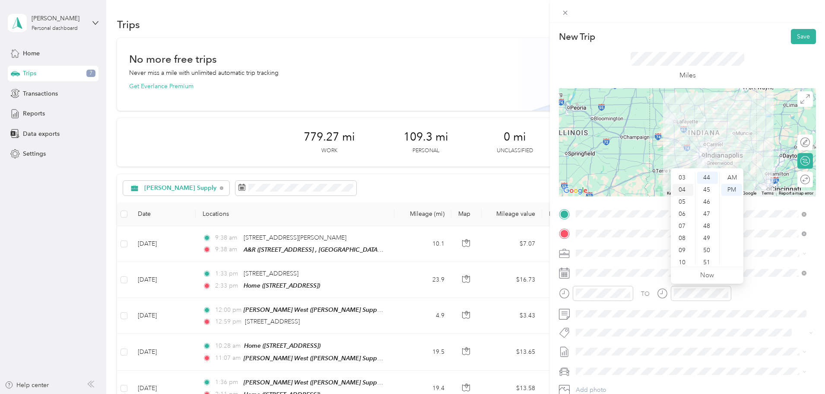
scroll to position [48, 0]
click at [707, 184] on div "13" at bounding box center [707, 185] width 21 height 12
click at [793, 38] on button "Save" at bounding box center [803, 36] width 25 height 15
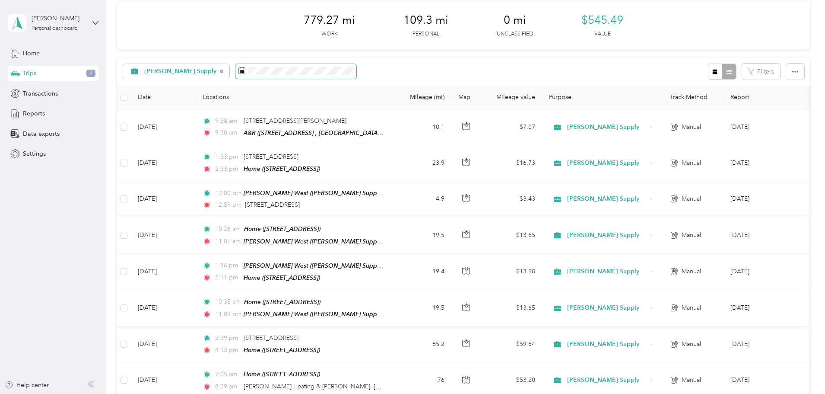
scroll to position [130, 0]
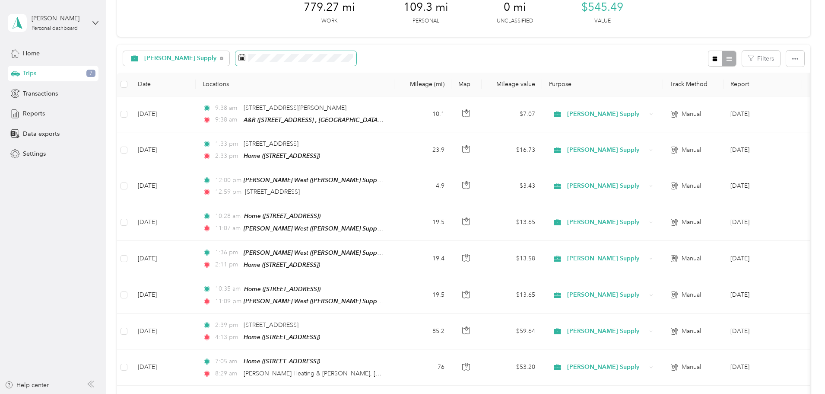
click at [291, 62] on span at bounding box center [295, 58] width 121 height 15
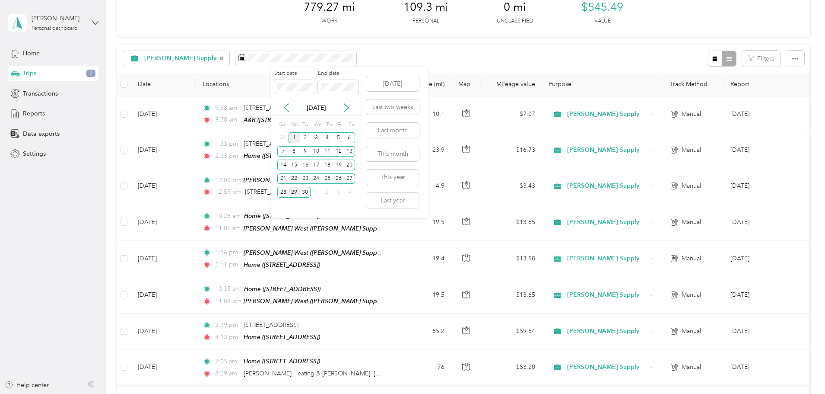
click at [292, 140] on div "1" at bounding box center [294, 137] width 11 height 11
click at [305, 194] on div "30" at bounding box center [305, 192] width 11 height 11
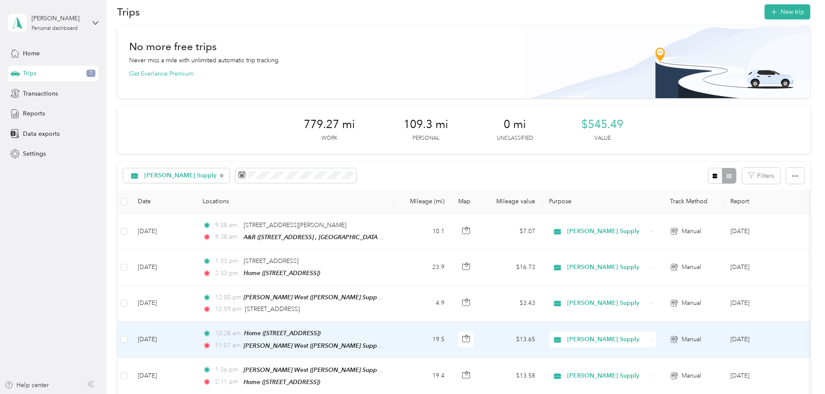
scroll to position [0, 0]
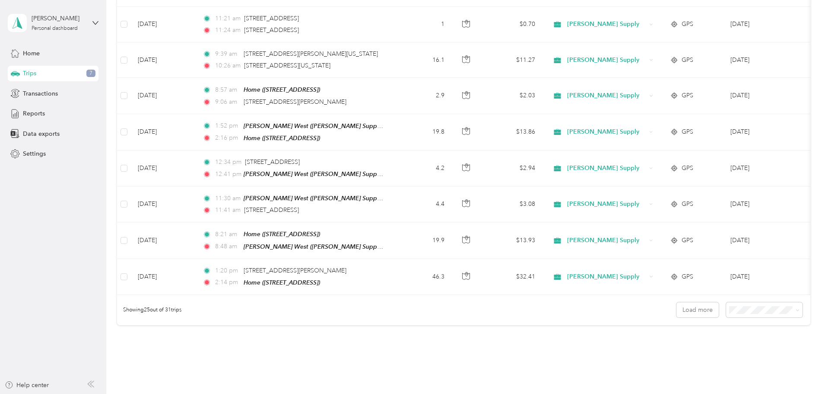
scroll to position [877, 0]
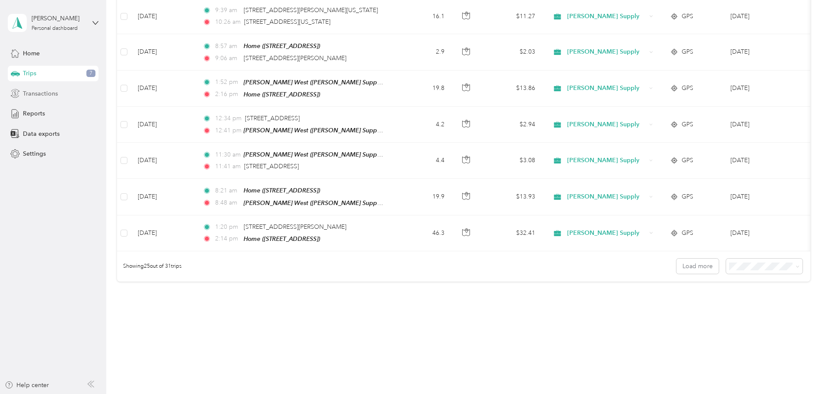
click at [53, 92] on span "Transactions" at bounding box center [40, 93] width 35 height 9
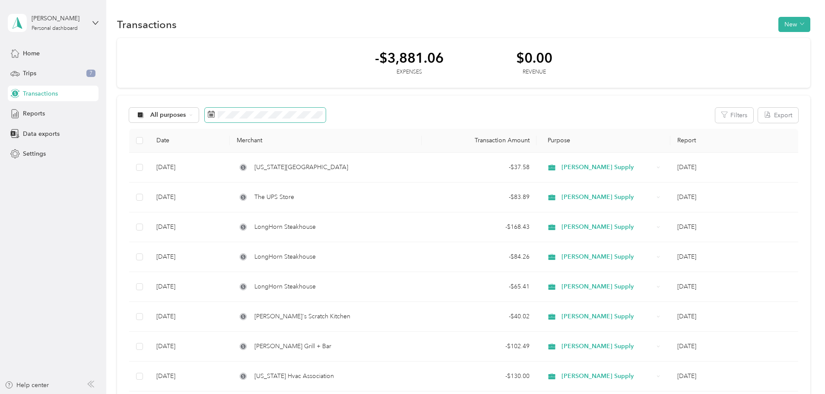
click at [298, 109] on span at bounding box center [265, 115] width 121 height 15
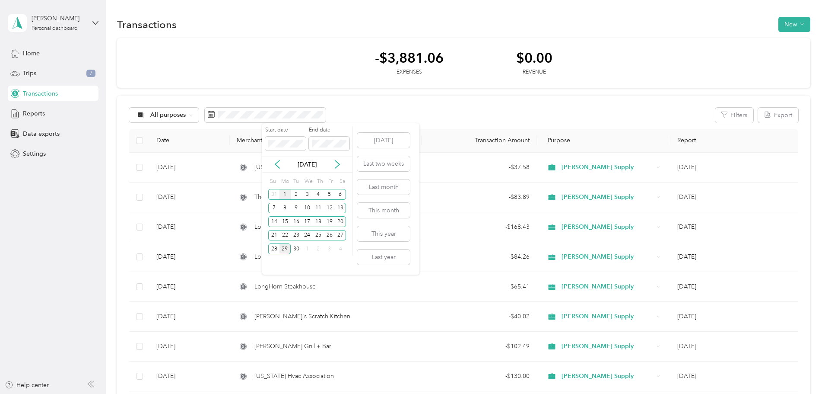
click at [283, 196] on div "1" at bounding box center [285, 194] width 11 height 11
click at [295, 250] on div "30" at bounding box center [296, 248] width 11 height 11
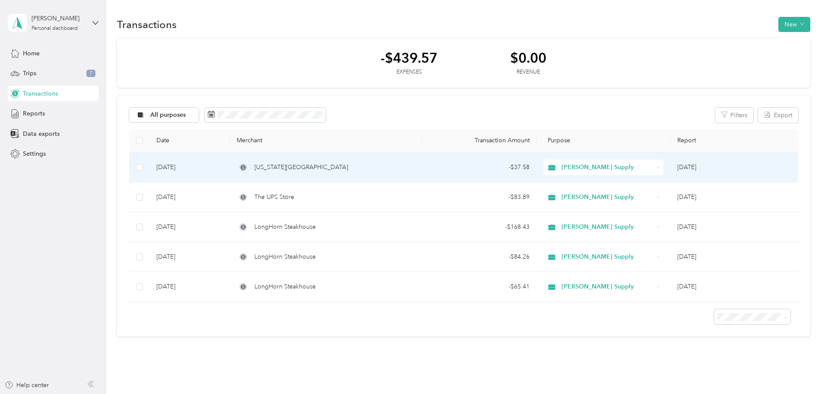
click at [227, 166] on td "[DATE]" at bounding box center [189, 167] width 80 height 30
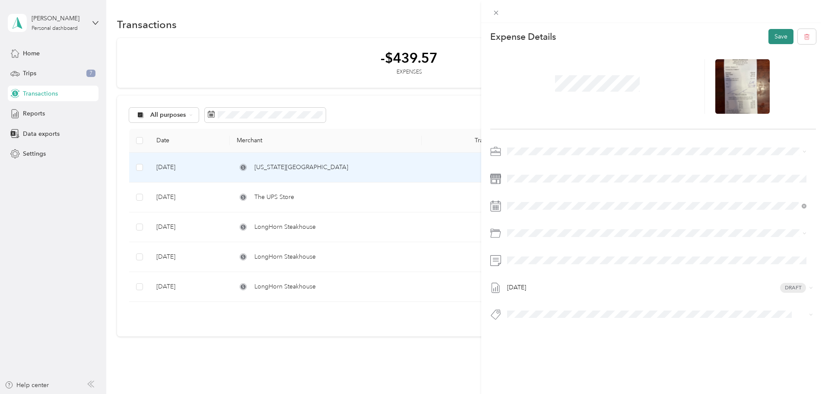
click at [772, 39] on button "Save" at bounding box center [781, 36] width 25 height 15
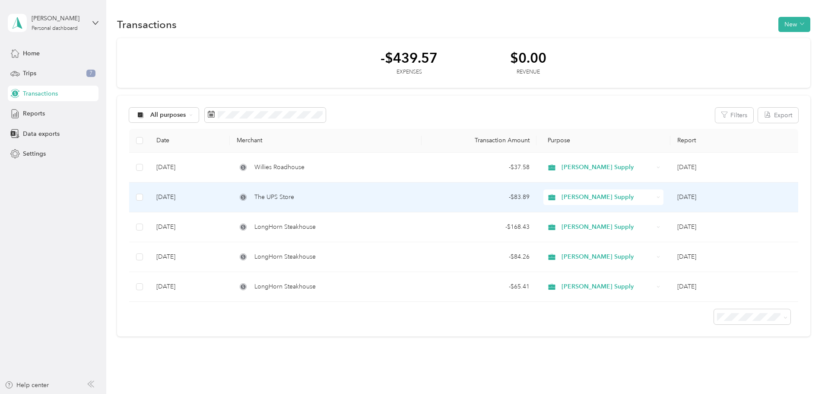
click at [294, 200] on span "The UPS Store" at bounding box center [274, 197] width 40 height 10
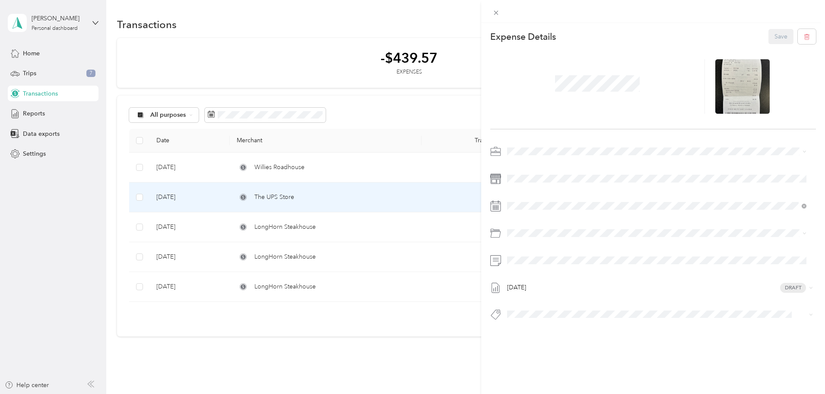
click at [305, 223] on div "This expense cannot be edited because it is either under review, approved, or p…" at bounding box center [412, 197] width 825 height 394
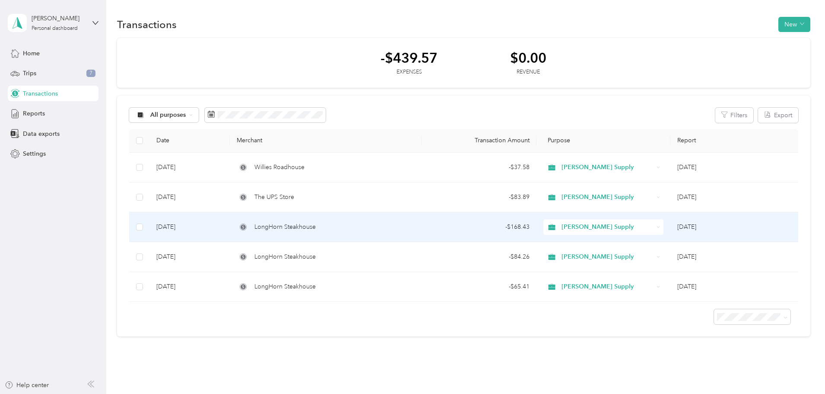
click at [305, 227] on span "LongHorn Steakhouse" at bounding box center [284, 227] width 61 height 10
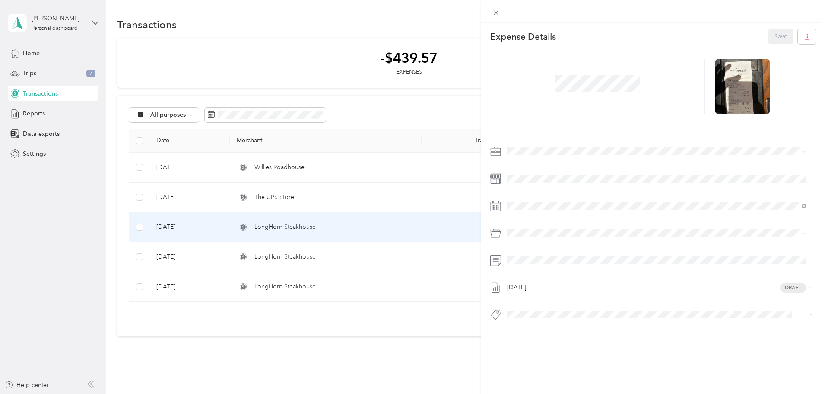
click at [305, 257] on div "This expense cannot be edited because it is either under review, approved, or p…" at bounding box center [412, 197] width 825 height 394
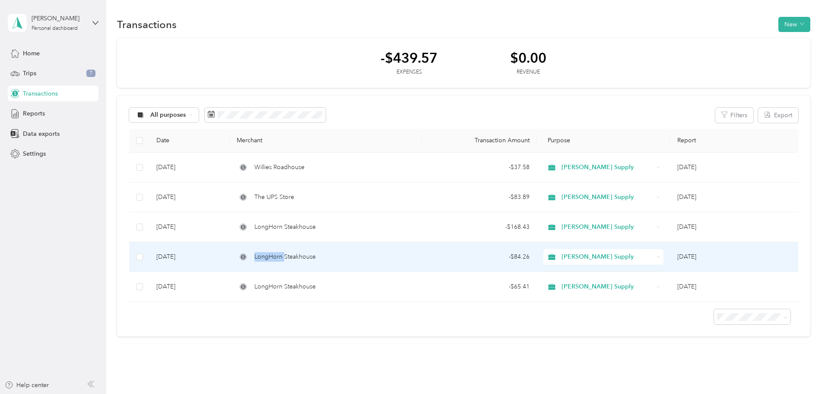
click at [305, 257] on span "LongHorn Steakhouse" at bounding box center [284, 257] width 61 height 10
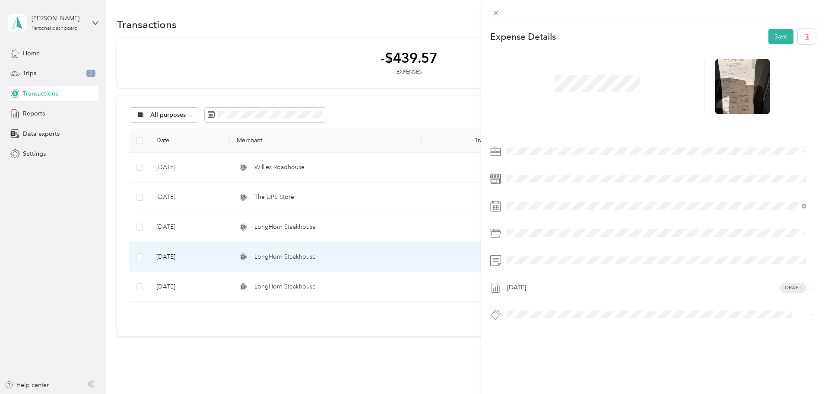
click at [340, 282] on div "This expense cannot be edited because it is either under review, approved, or p…" at bounding box center [412, 197] width 825 height 394
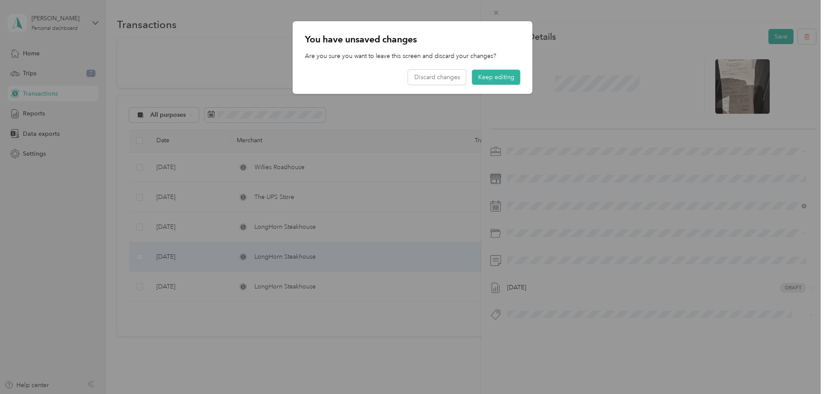
click at [498, 77] on button "Keep editing" at bounding box center [496, 77] width 48 height 15
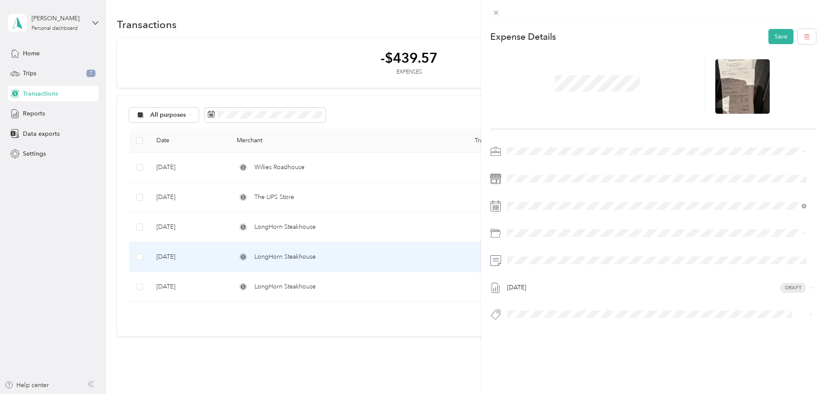
click at [771, 44] on div at bounding box center [653, 86] width 326 height 85
click at [321, 290] on div "This expense cannot be edited because it is either under review, approved, or p…" at bounding box center [412, 197] width 825 height 394
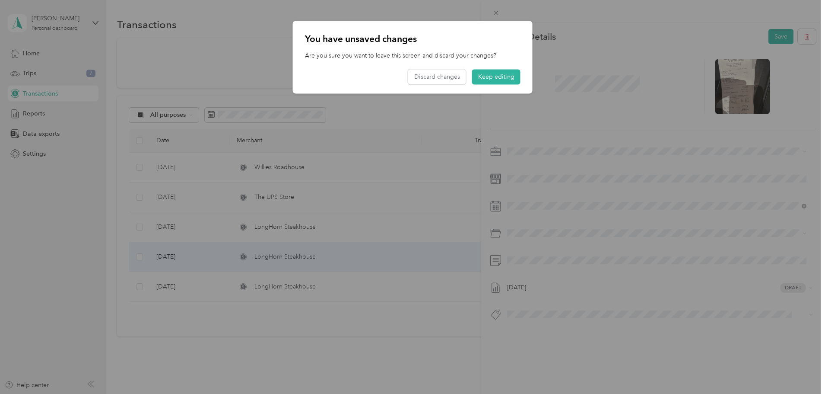
click at [324, 287] on div at bounding box center [412, 197] width 825 height 394
click at [500, 74] on button "Keep editing" at bounding box center [496, 77] width 48 height 15
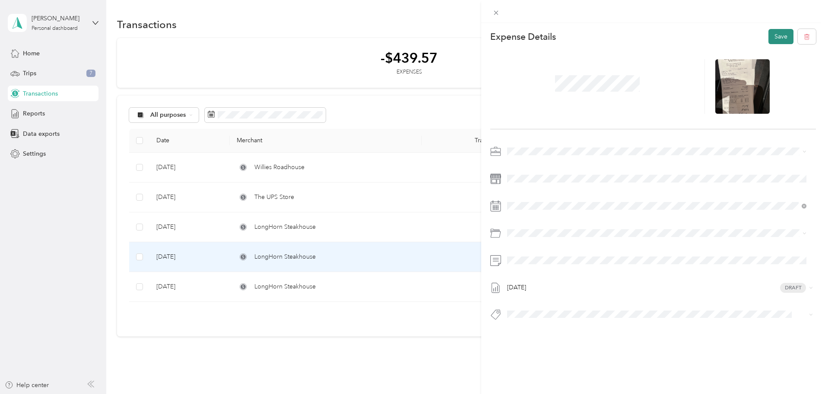
click at [774, 35] on button "Save" at bounding box center [781, 36] width 25 height 15
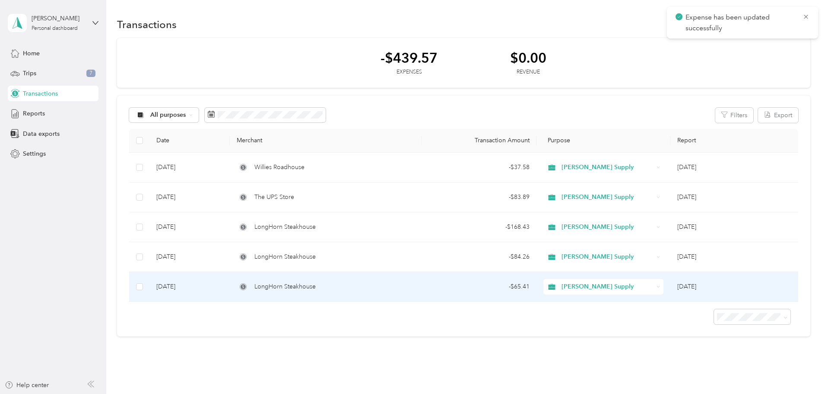
click at [316, 289] on span "LongHorn Steakhouse" at bounding box center [284, 287] width 61 height 10
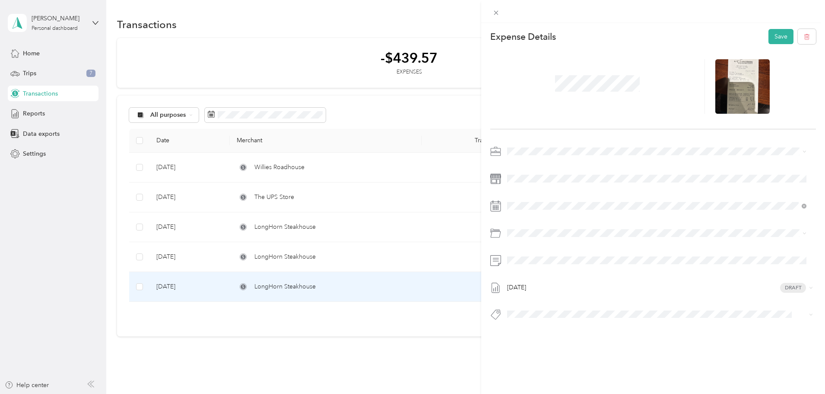
click at [785, 29] on div "Expense Details Save [DATE] Draft" at bounding box center [653, 190] width 344 height 334
click at [781, 33] on button "Save" at bounding box center [781, 36] width 25 height 15
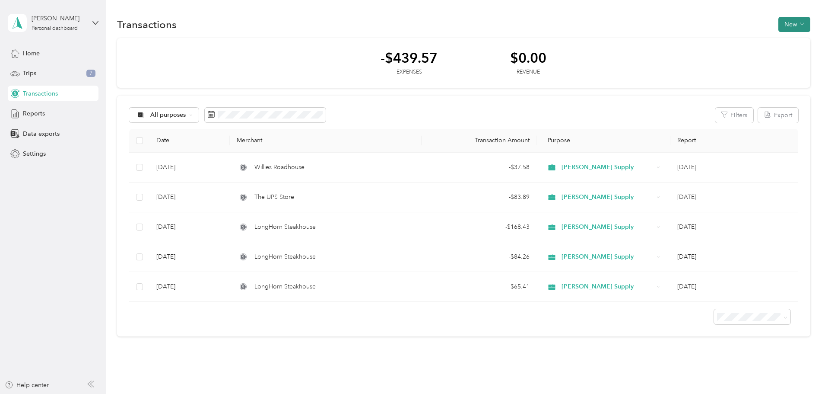
click at [778, 27] on button "New" at bounding box center [794, 24] width 32 height 15
click at [727, 39] on span "Expense" at bounding box center [732, 40] width 23 height 9
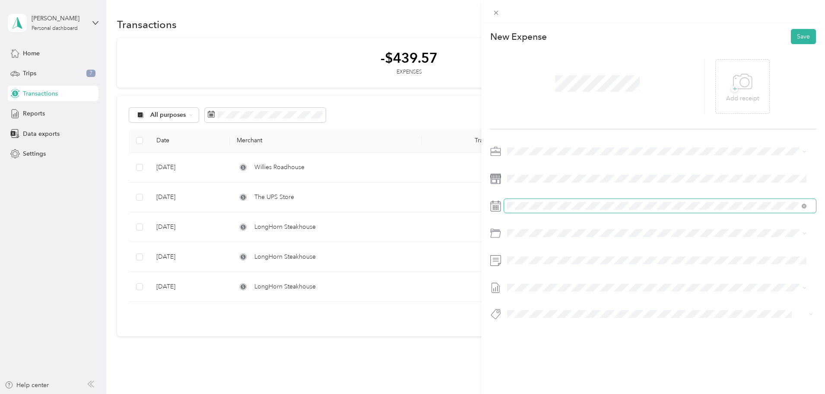
click at [521, 212] on span at bounding box center [660, 206] width 312 height 14
click at [523, 211] on span at bounding box center [660, 206] width 312 height 14
click at [524, 210] on span at bounding box center [660, 206] width 312 height 14
click at [494, 208] on rect at bounding box center [493, 207] width 1 height 1
drag, startPoint x: 495, startPoint y: 207, endPoint x: 503, endPoint y: 207, distance: 8.2
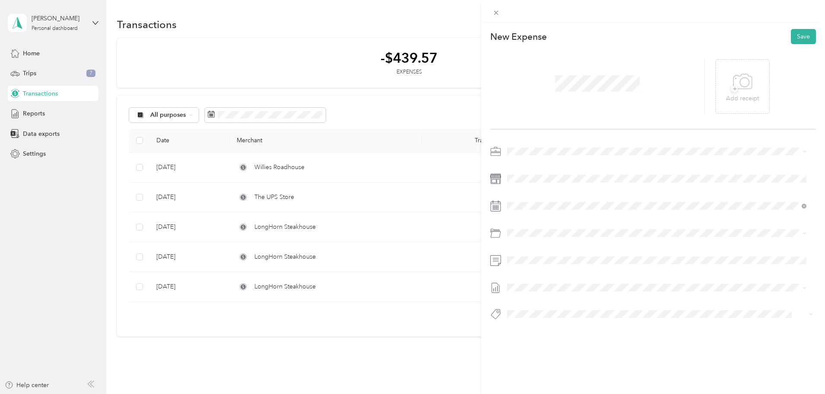
click at [494, 207] on icon at bounding box center [495, 205] width 11 height 11
click at [534, 310] on div "15" at bounding box center [536, 311] width 11 height 11
click at [534, 237] on span at bounding box center [660, 233] width 312 height 14
click at [572, 315] on span "Off-site Meal With Customer Or [PERSON_NAME] Employee" at bounding box center [613, 312] width 165 height 7
click at [546, 254] on span at bounding box center [660, 260] width 312 height 14
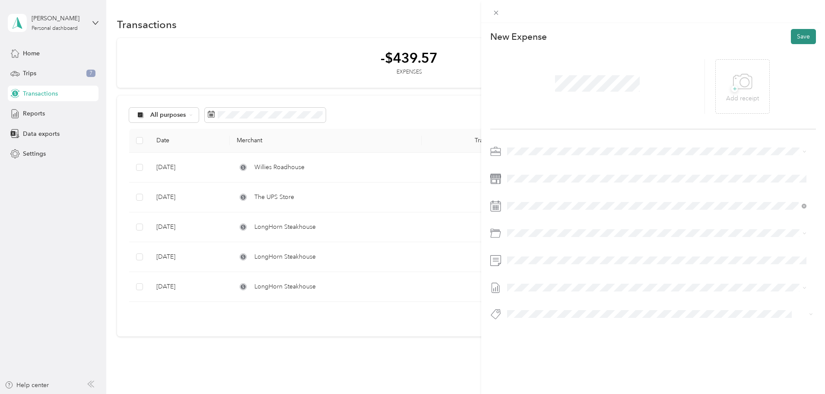
click at [793, 36] on button "Save" at bounding box center [803, 36] width 25 height 15
